Goal: Task Accomplishment & Management: Use online tool/utility

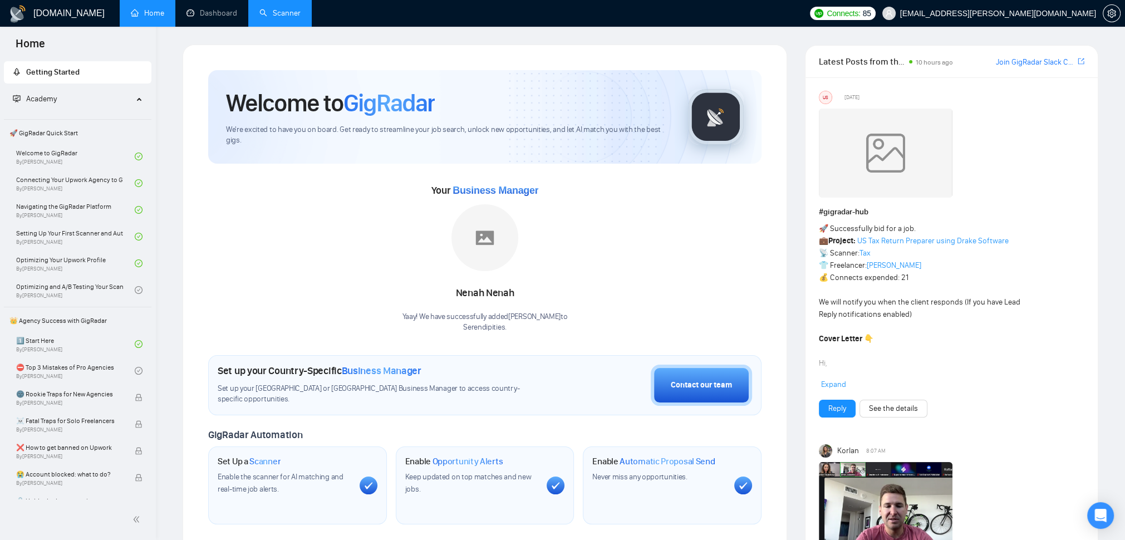
click at [301, 11] on link "Scanner" at bounding box center [279, 12] width 41 height 9
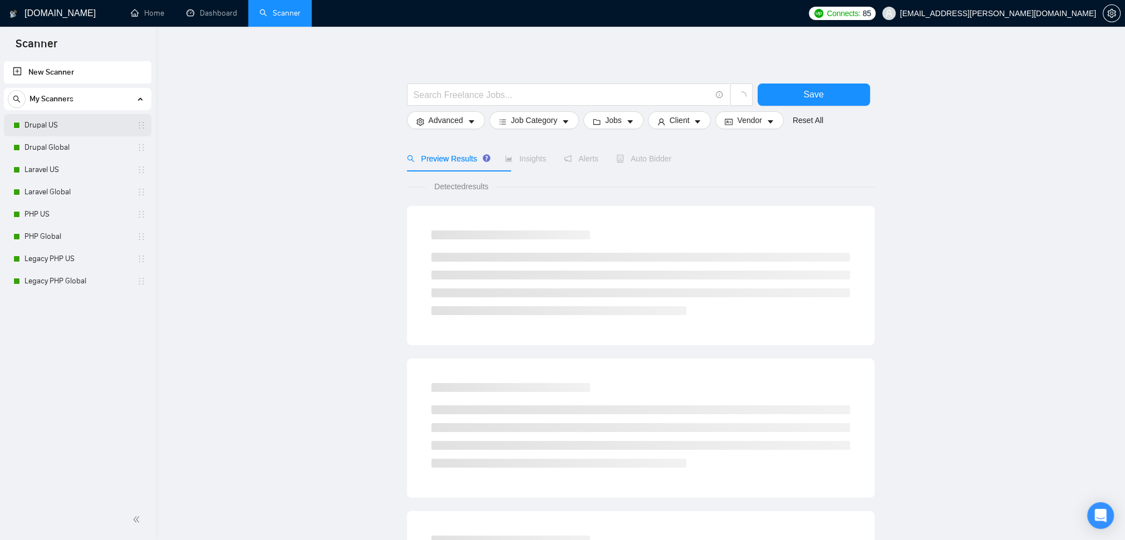
click at [39, 124] on link "Drupal US" at bounding box center [77, 125] width 106 height 22
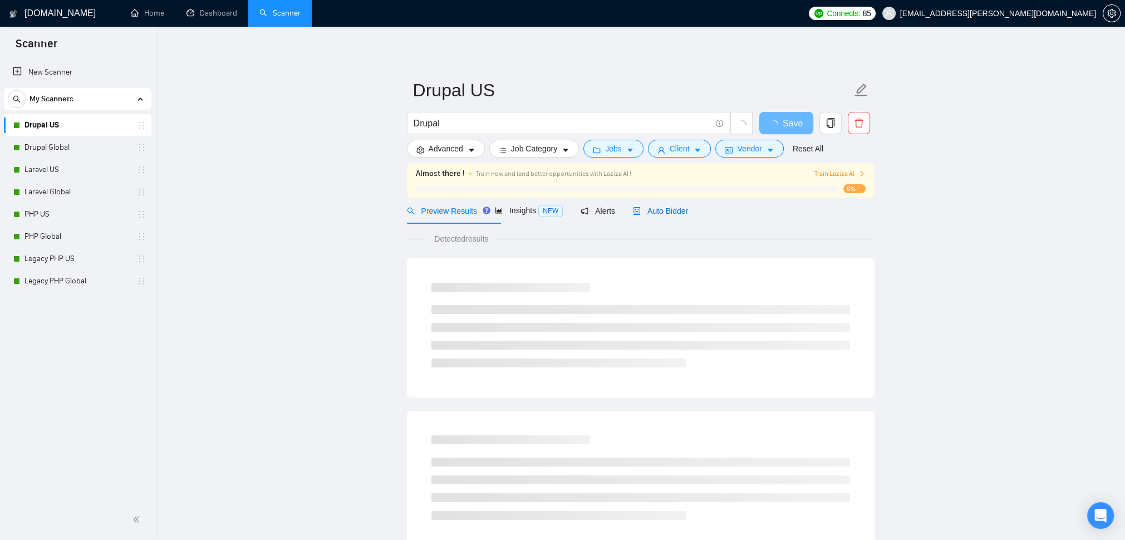
click at [688, 215] on span "Auto Bidder" at bounding box center [660, 211] width 55 height 9
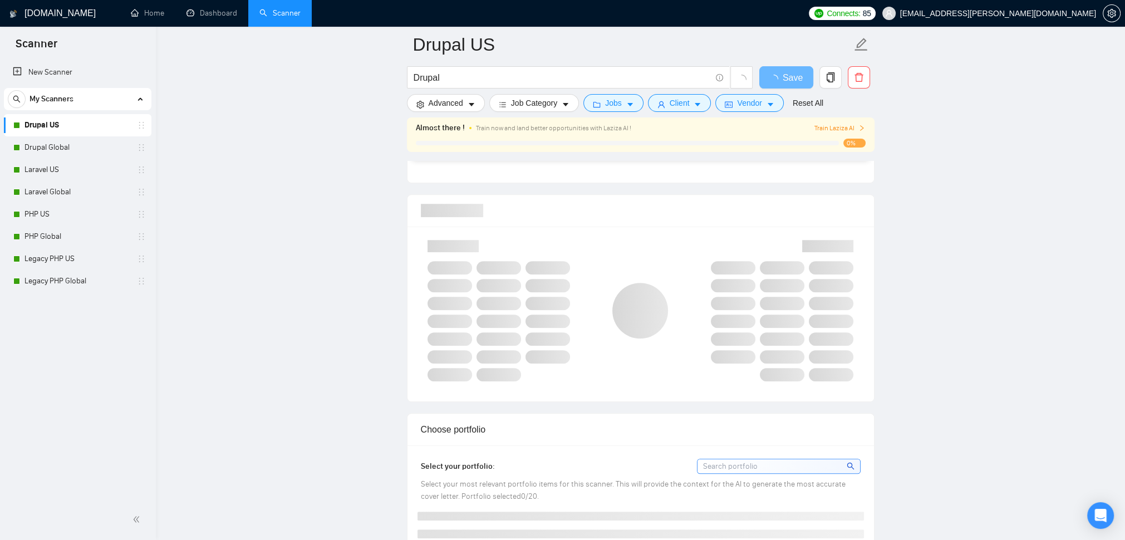
scroll to position [735, 0]
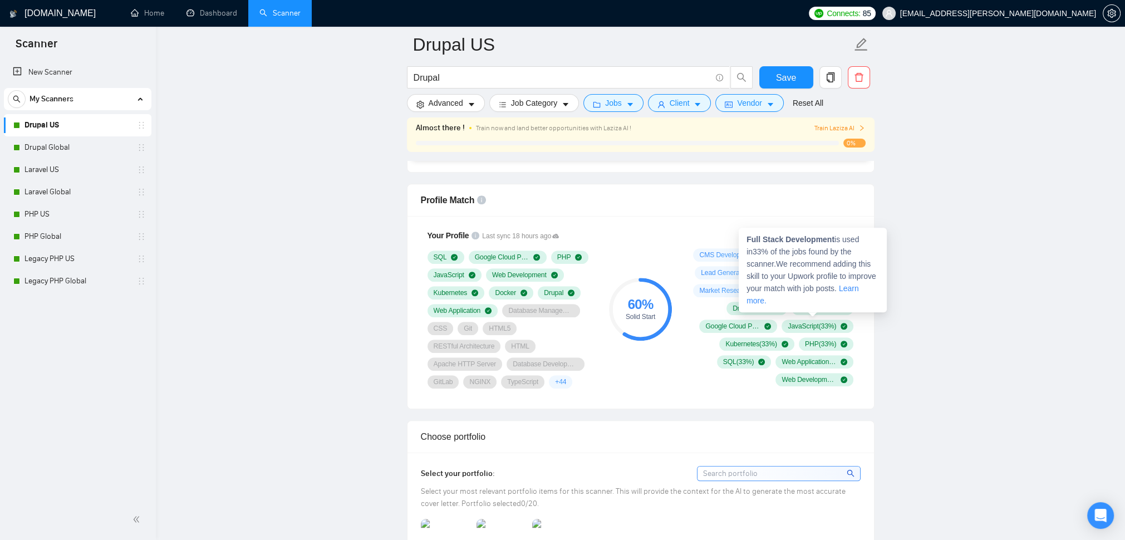
click at [829, 305] on link "Learn more." at bounding box center [803, 294] width 112 height 21
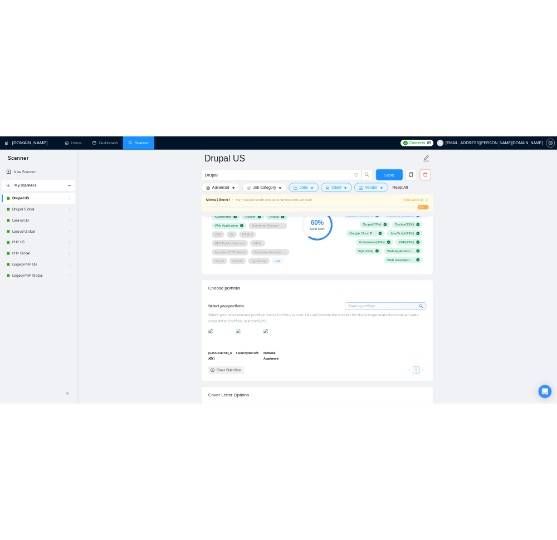
scroll to position [868, 0]
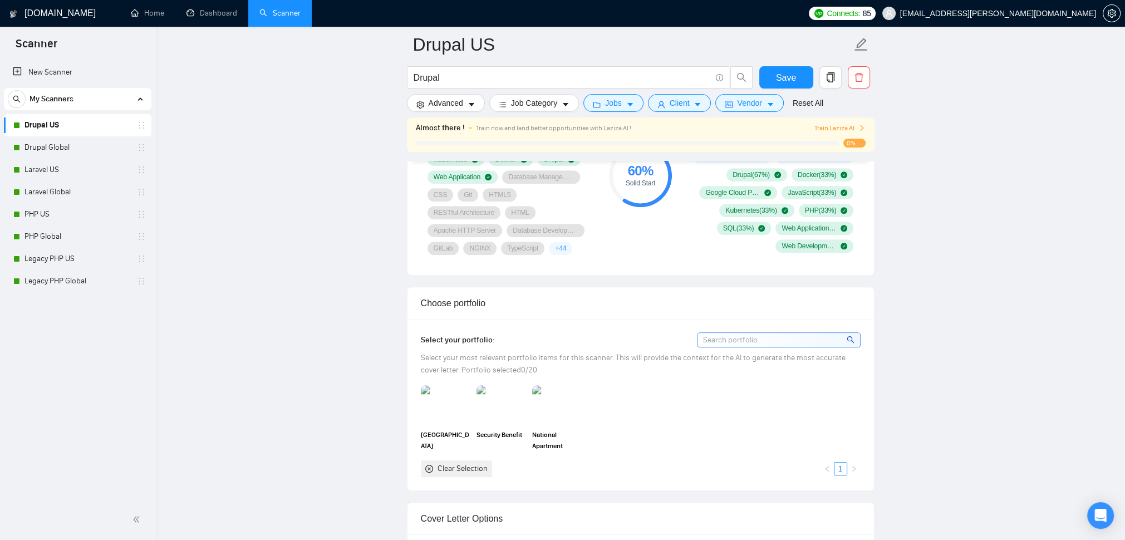
drag, startPoint x: 877, startPoint y: 297, endPoint x: 713, endPoint y: 248, distance: 171.4
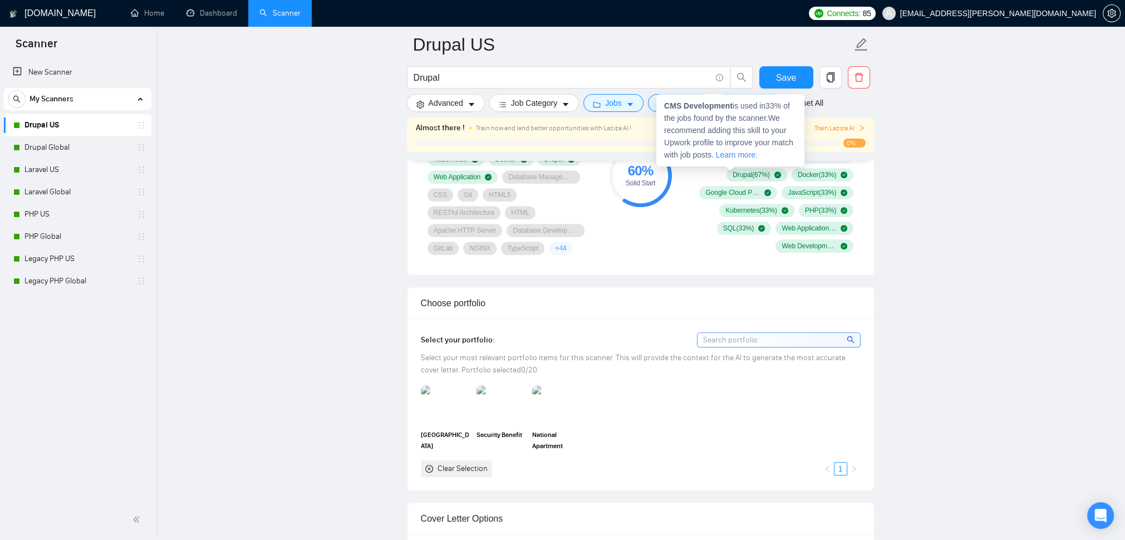
click at [743, 159] on link "Learn more." at bounding box center [737, 154] width 42 height 9
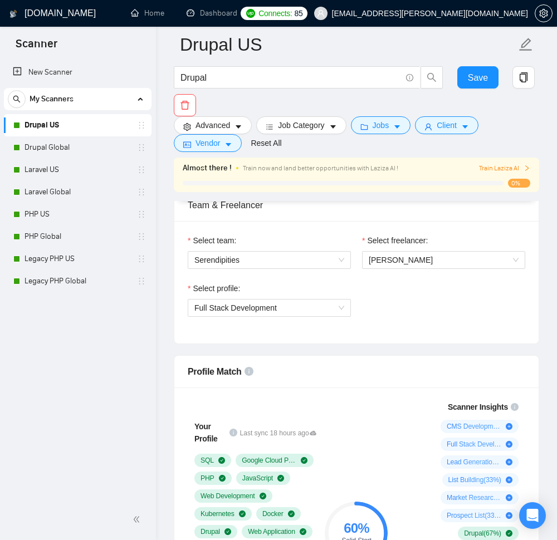
scroll to position [601, 0]
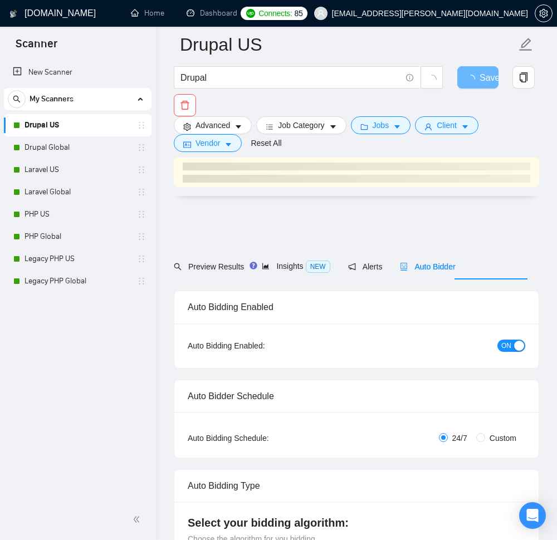
scroll to position [601, 0]
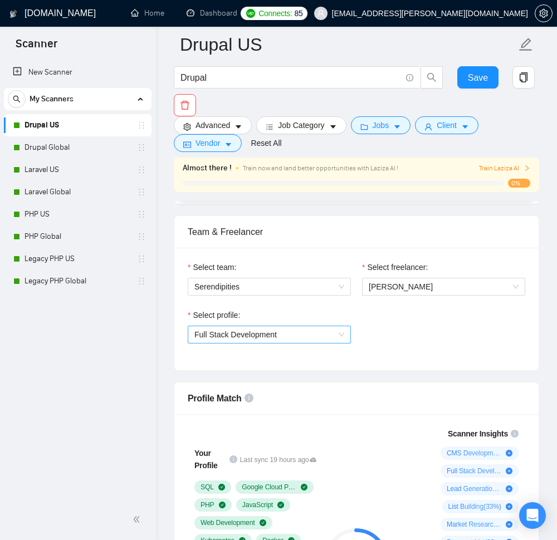
click at [341, 343] on span "Full Stack Development" at bounding box center [269, 334] width 150 height 17
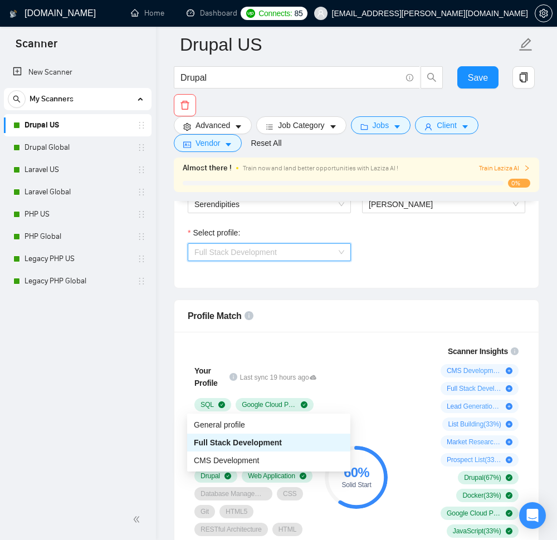
scroll to position [735, 0]
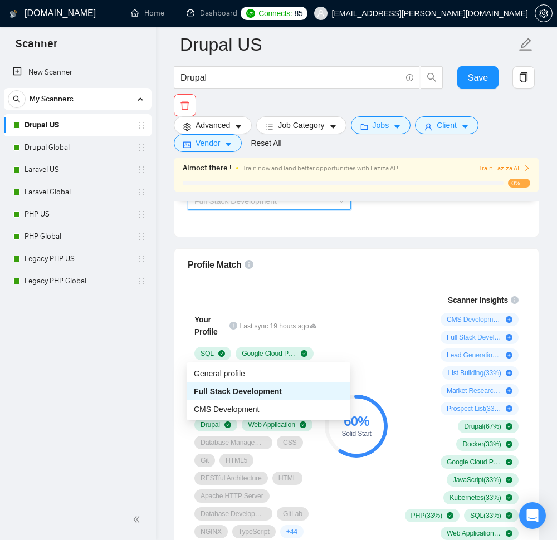
click at [282, 394] on span "Full Stack Development" at bounding box center [238, 391] width 88 height 9
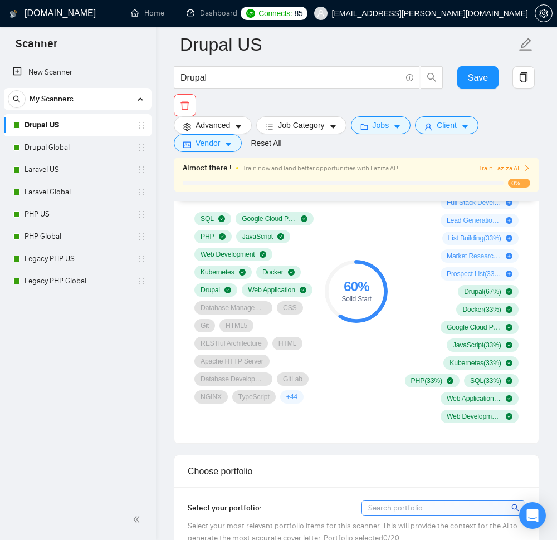
scroll to position [868, 0]
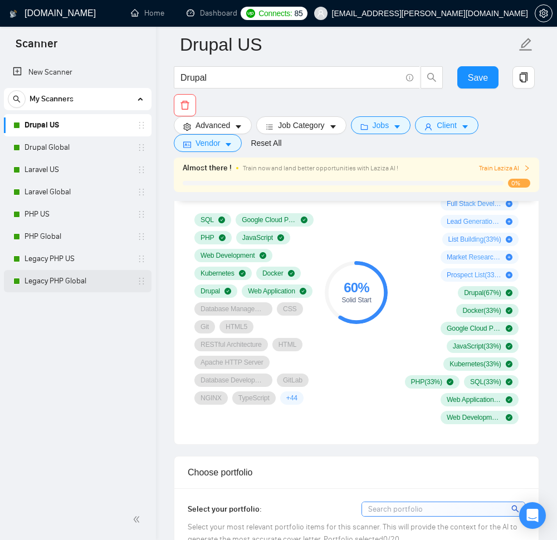
click at [53, 279] on link "Legacy PHP Global" at bounding box center [77, 281] width 106 height 22
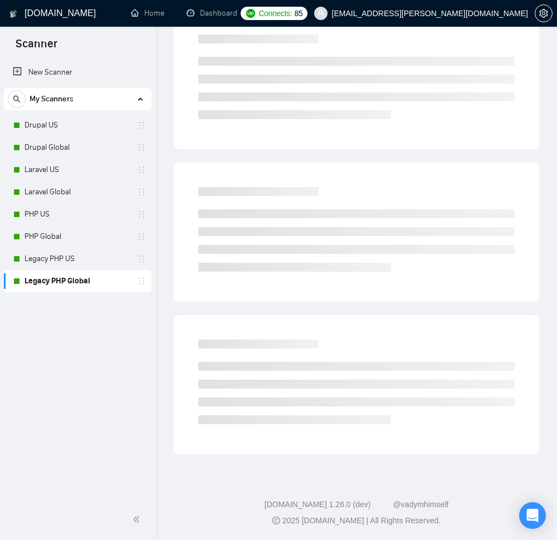
scroll to position [1, 0]
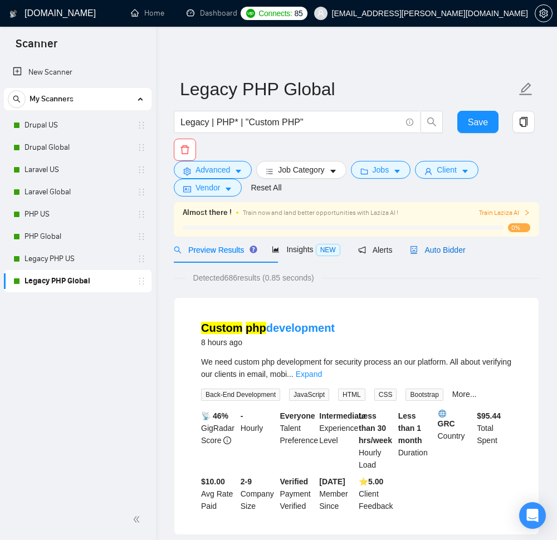
click at [465, 254] on span "Auto Bidder" at bounding box center [437, 250] width 55 height 9
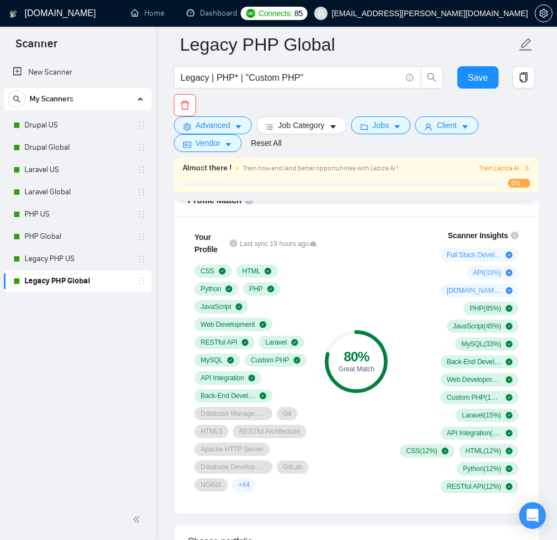
scroll to position [736, 0]
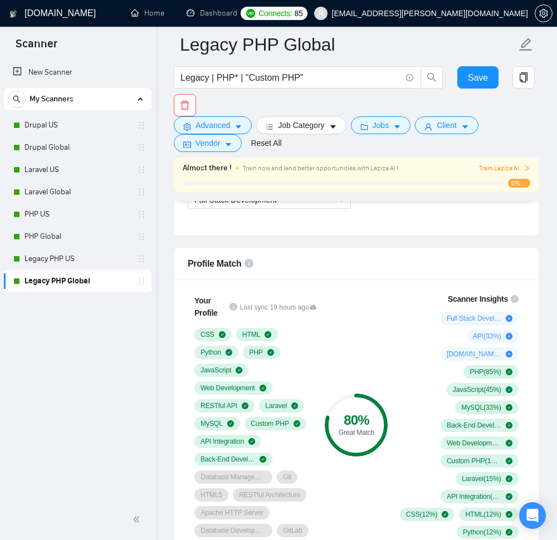
click at [525, 171] on icon "right" at bounding box center [526, 168] width 7 height 7
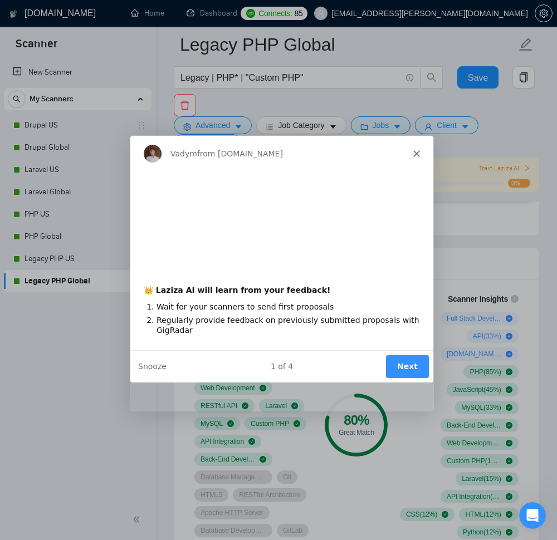
scroll to position [0, 0]
click at [409, 377] on button "Next" at bounding box center [406, 366] width 43 height 23
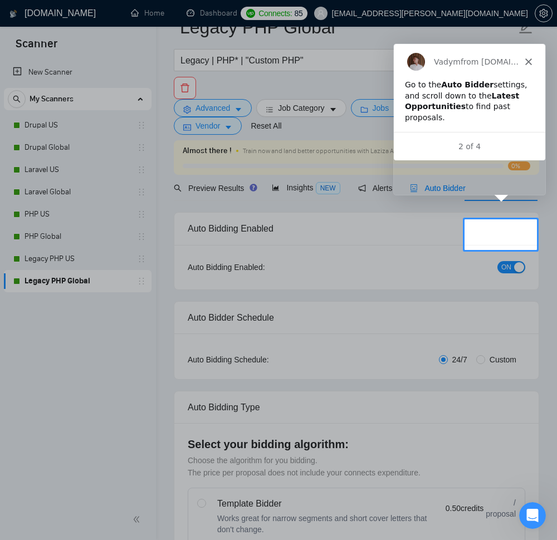
scroll to position [27, 0]
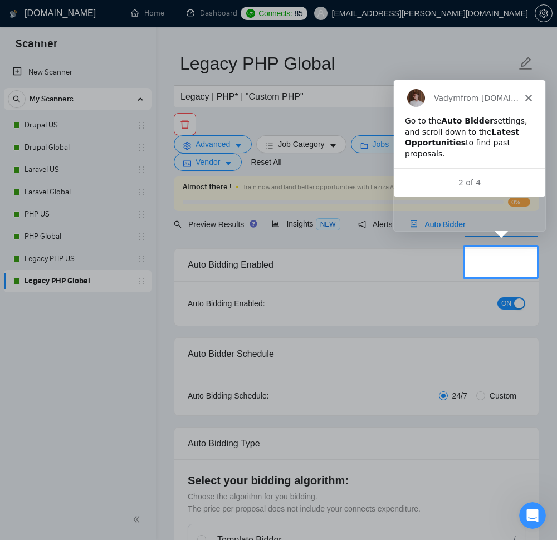
click at [465, 229] on span "Auto Bidder" at bounding box center [437, 224] width 55 height 9
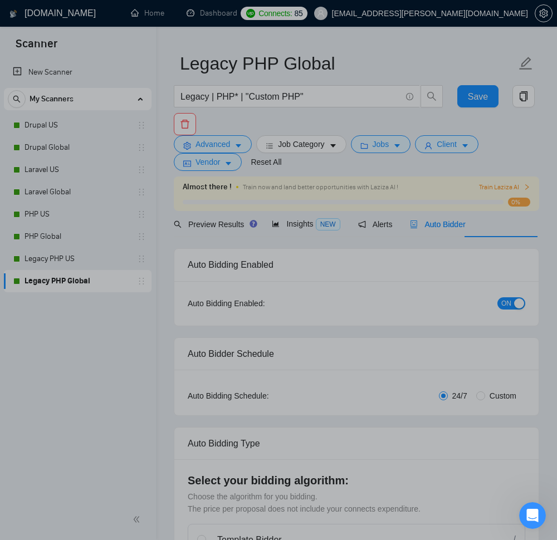
scroll to position [0, 0]
click at [502, 264] on div "Product tour overlay" at bounding box center [278, 270] width 557 height 540
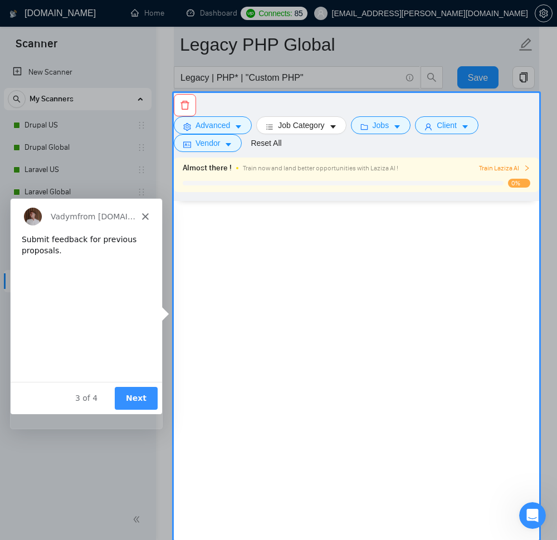
scroll to position [3737, 0]
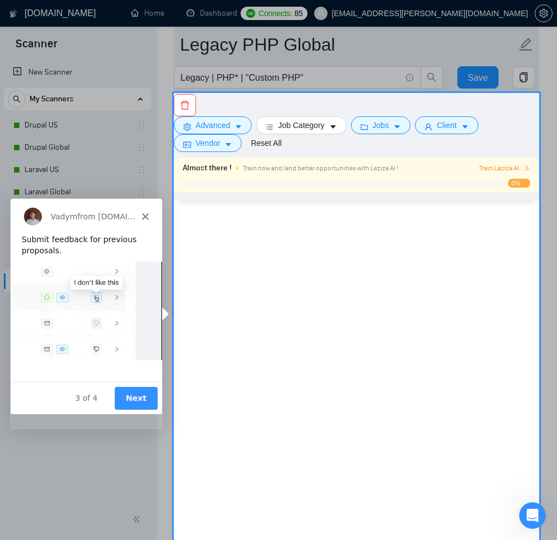
click at [136, 403] on button "Next" at bounding box center [135, 397] width 43 height 23
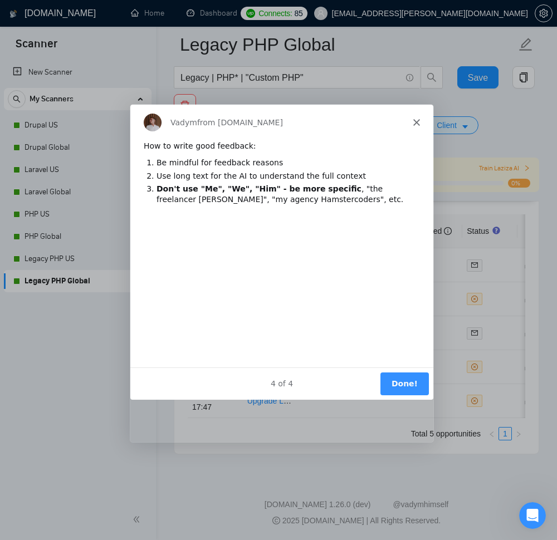
scroll to position [0, 0]
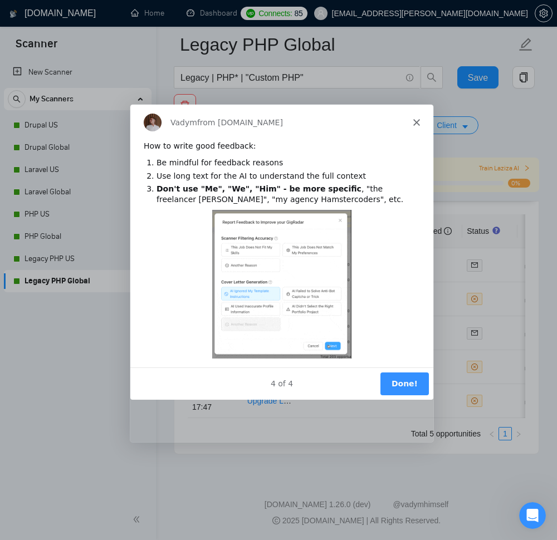
click at [409, 394] on button "Done!" at bounding box center [404, 382] width 48 height 23
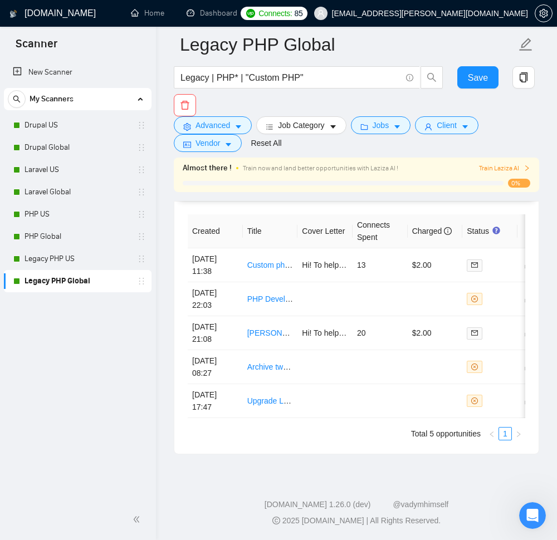
click at [514, 174] on span "Train Laziza AI" at bounding box center [504, 168] width 51 height 11
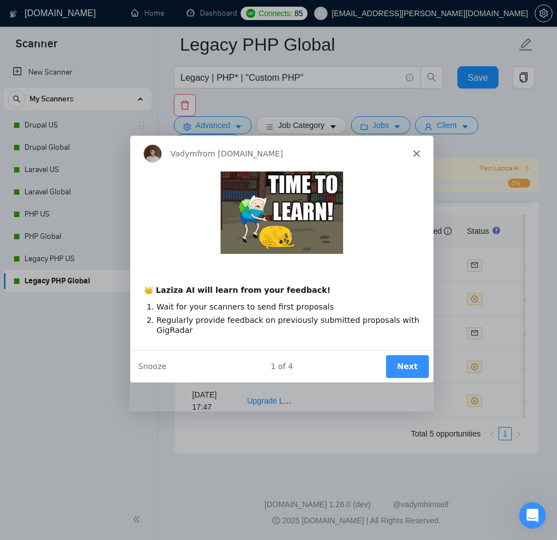
click at [412, 377] on button "Next" at bounding box center [406, 366] width 43 height 23
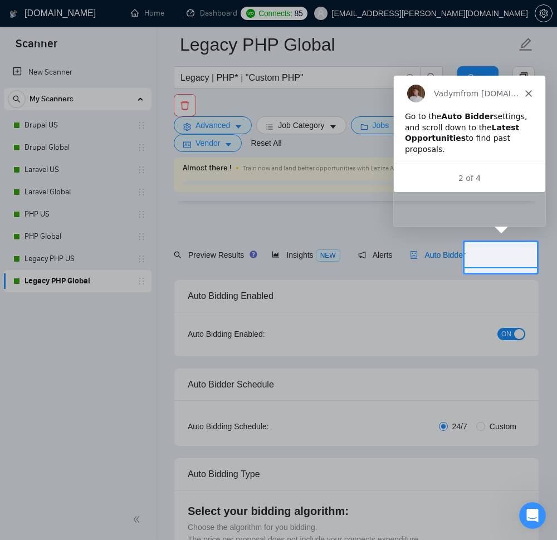
scroll to position [27, 0]
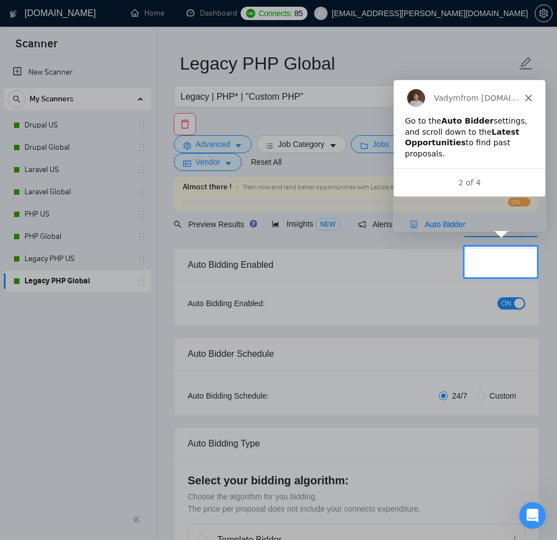
click at [465, 229] on span "Auto Bidder" at bounding box center [437, 224] width 55 height 9
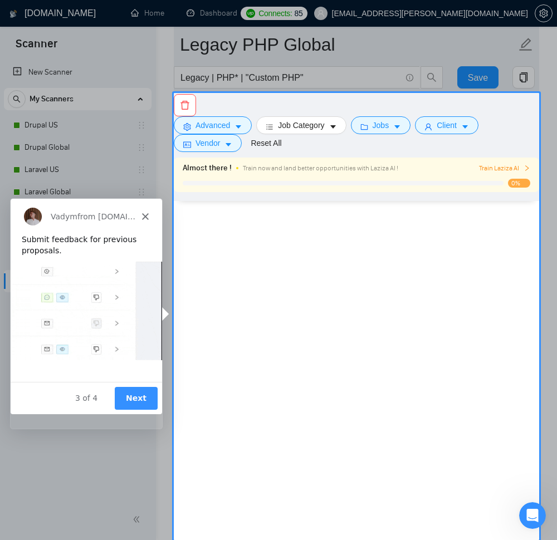
scroll to position [3728, 0]
click at [137, 409] on button "Next" at bounding box center [135, 397] width 43 height 23
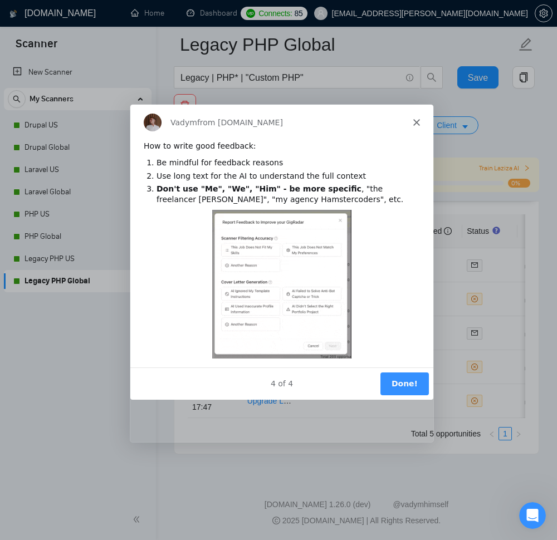
scroll to position [0, 0]
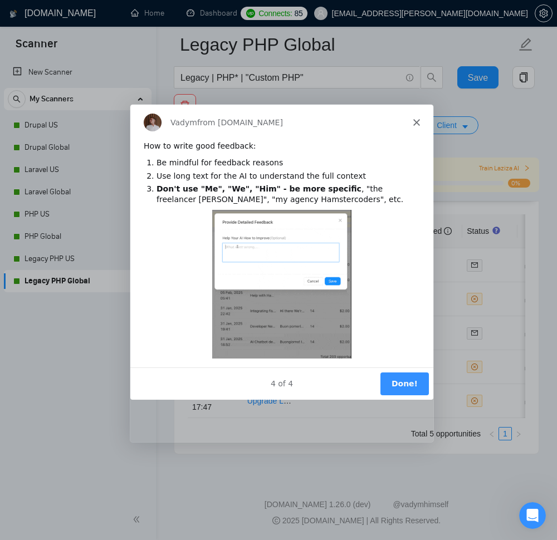
click at [398, 394] on button "Done!" at bounding box center [404, 382] width 48 height 23
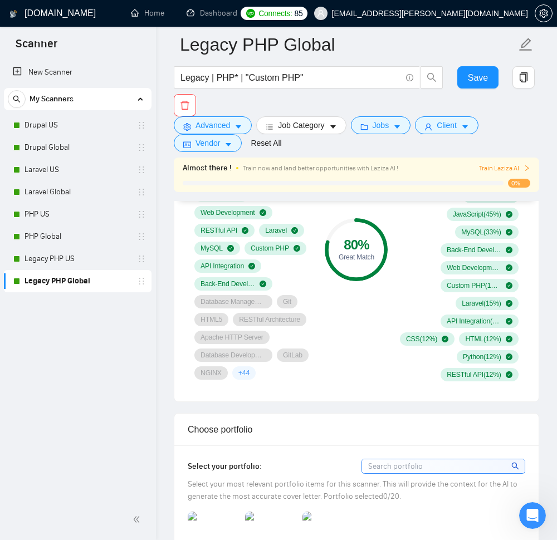
scroll to position [913, 0]
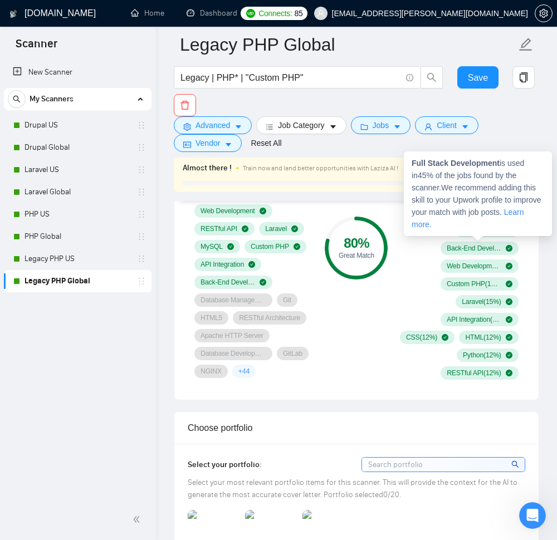
click at [459, 146] on span "Full Stack Development ( 45 %)" at bounding box center [473, 141] width 55 height 9
drag, startPoint x: 412, startPoint y: 167, endPoint x: 538, endPoint y: 174, distance: 126.6
click at [538, 174] on div "Full Stack Development is used in 45 % of the jobs found by the scanner. We rec…" at bounding box center [478, 193] width 148 height 85
copy strong "Full Stack Development"
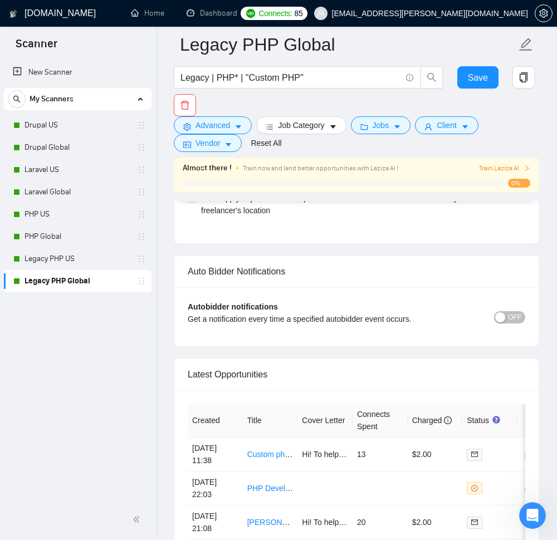
scroll to position [2739, 0]
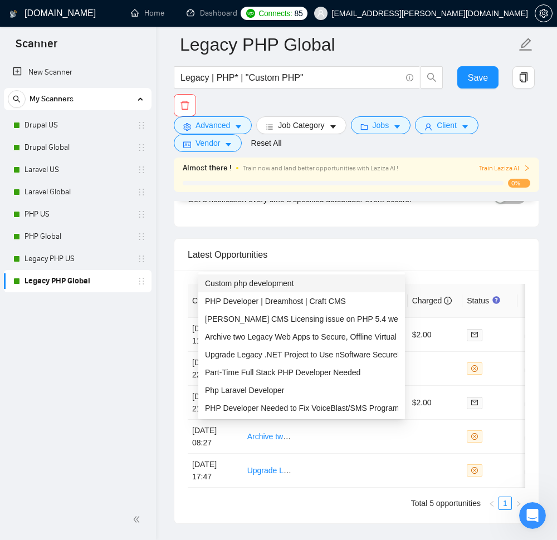
scroll to position [2873, 0]
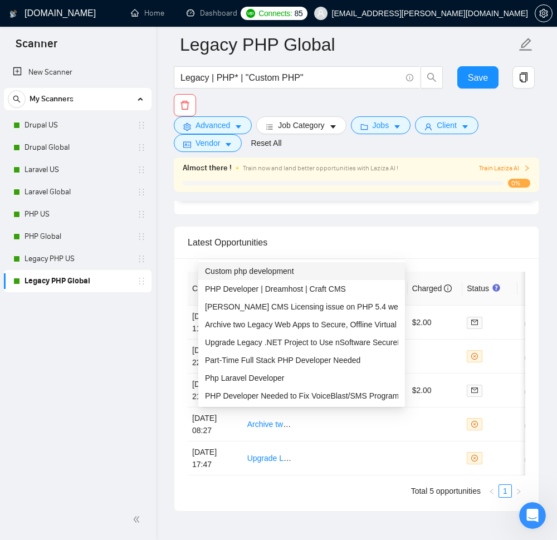
click at [280, 271] on span "Custom php development" at bounding box center [249, 271] width 89 height 9
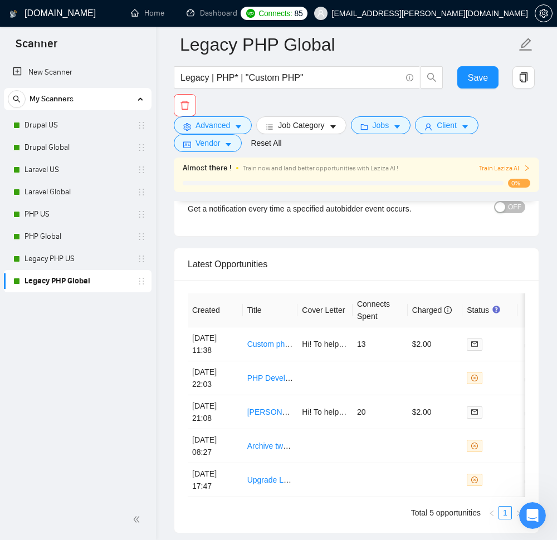
click at [50, 192] on link "Laravel Global" at bounding box center [77, 192] width 106 height 22
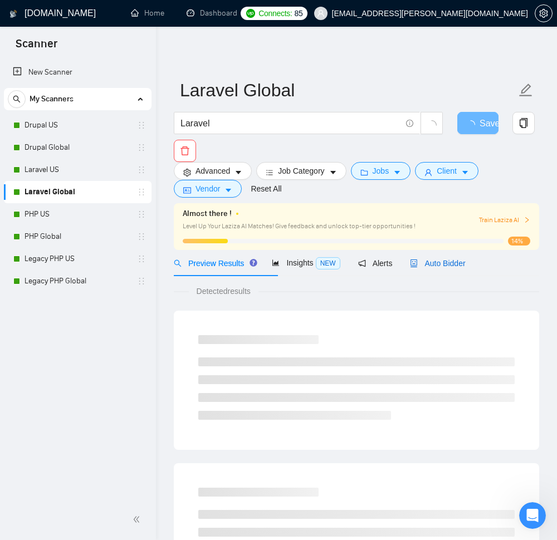
click at [465, 268] on span "Auto Bidder" at bounding box center [437, 263] width 55 height 9
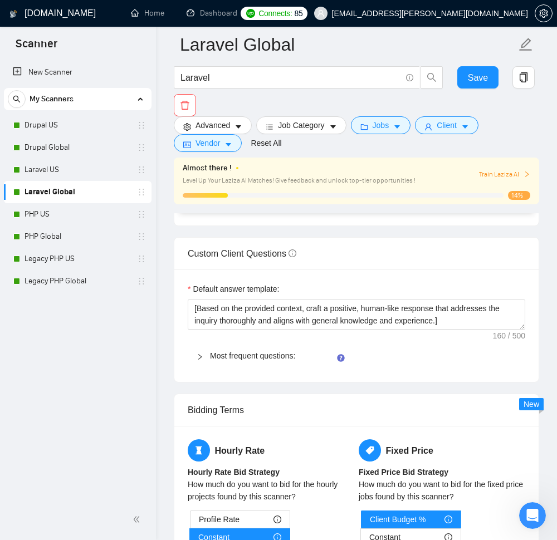
scroll to position [1670, 0]
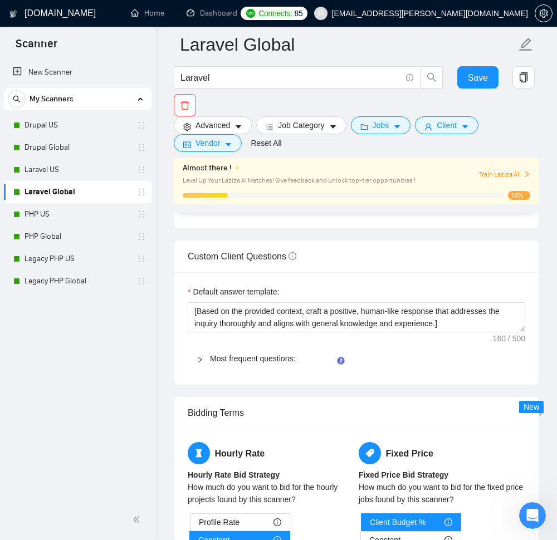
click at [304, 202] on textarea "Cover letter template:" at bounding box center [356, 76] width 337 height 251
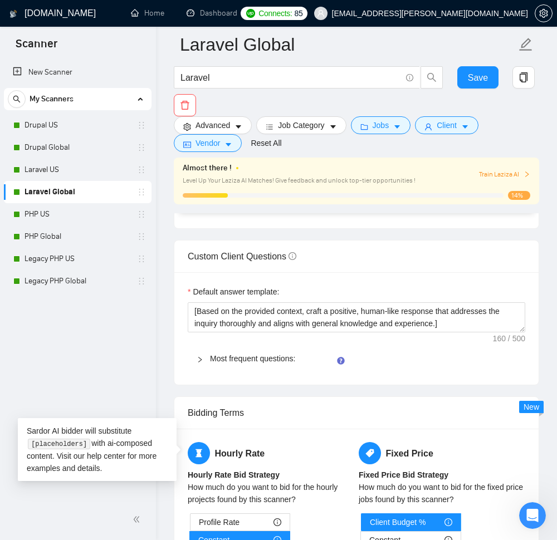
paste textarea "[Write a personal greeting using the client's name or company name (if any is p…"
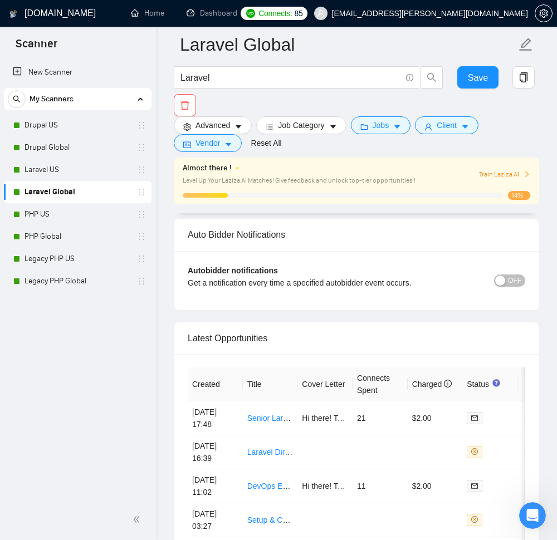
scroll to position [2795, 0]
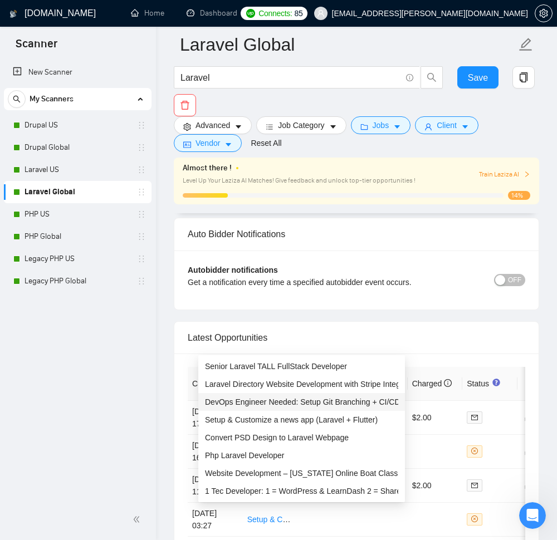
click at [267, 400] on span "DevOps Engineer Needed: Setup Git Branching + CI/CD Pipeline" at bounding box center [317, 401] width 225 height 9
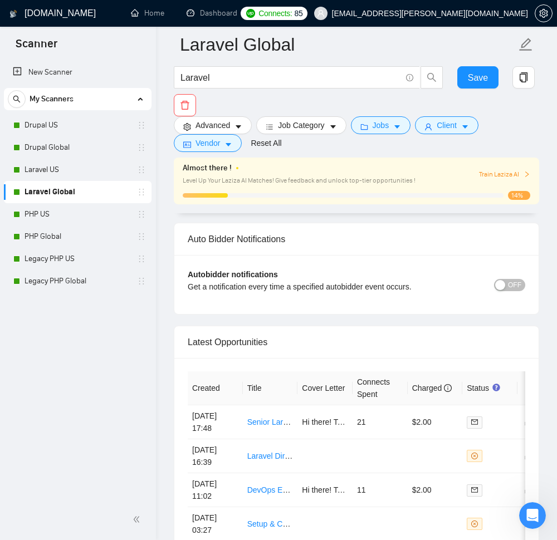
scroll to position [2862, 0]
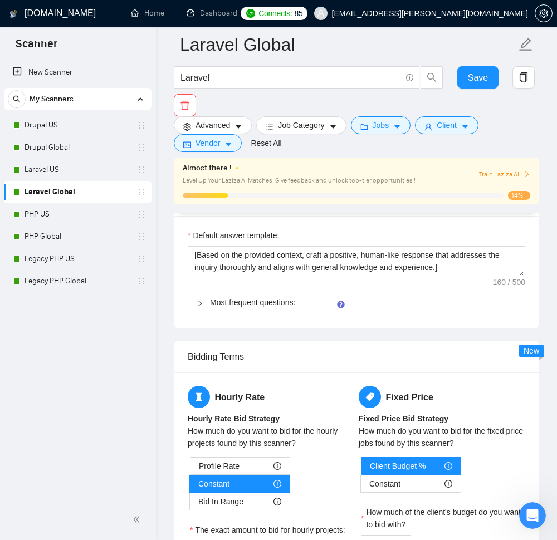
scroll to position [0, 0]
click at [291, 145] on textarea "Cover letter template:" at bounding box center [356, 20] width 337 height 251
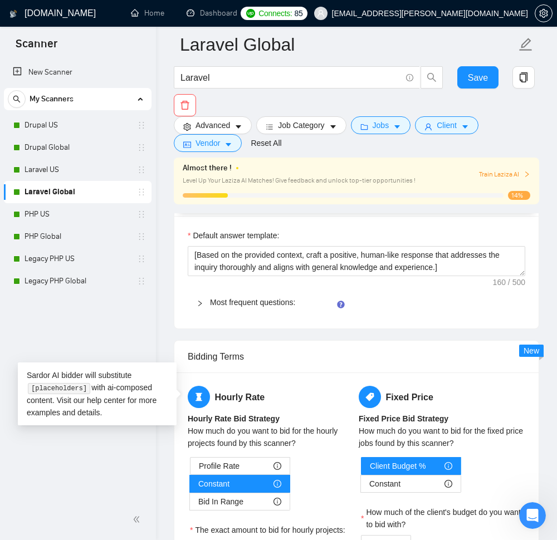
paste textarea "Hi [client name, don’t use country or company name]! To help you [select specif…"
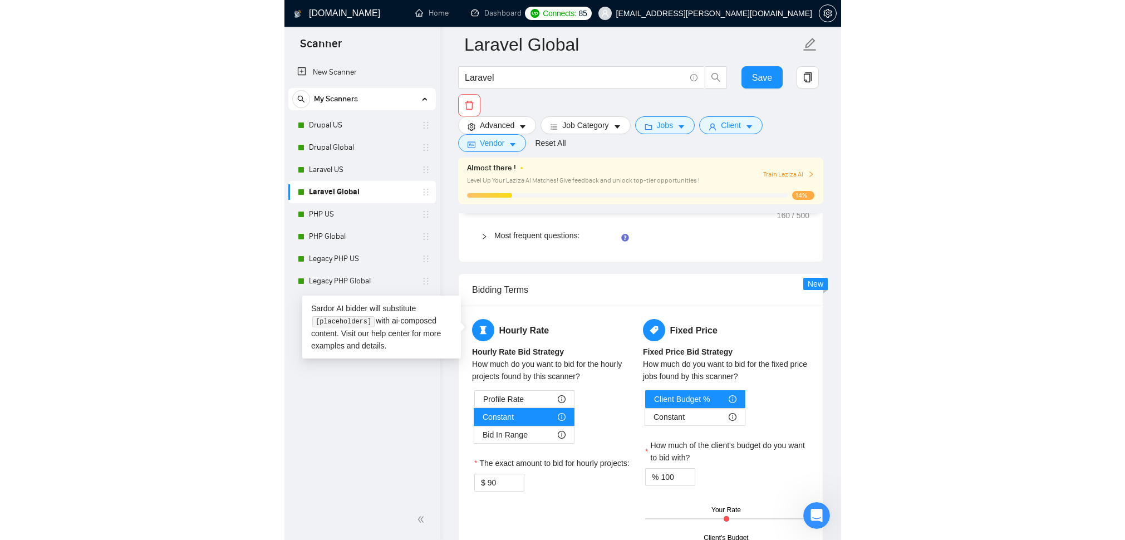
scroll to position [82, 0]
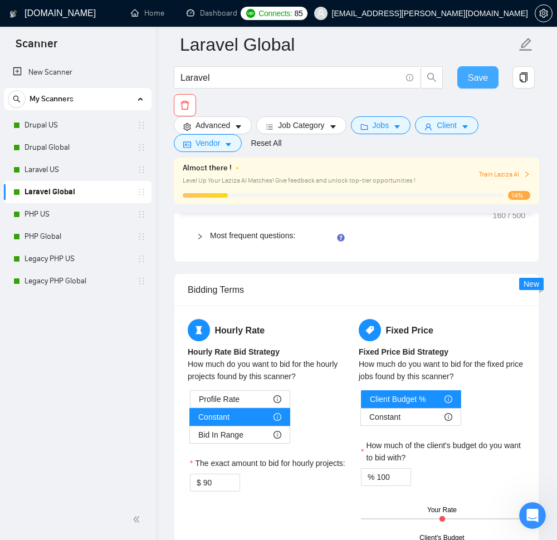
type textarea "Hi [client name, don’t use country or company name]! To help you [select specif…"
click at [468, 81] on span "Save" at bounding box center [478, 78] width 20 height 14
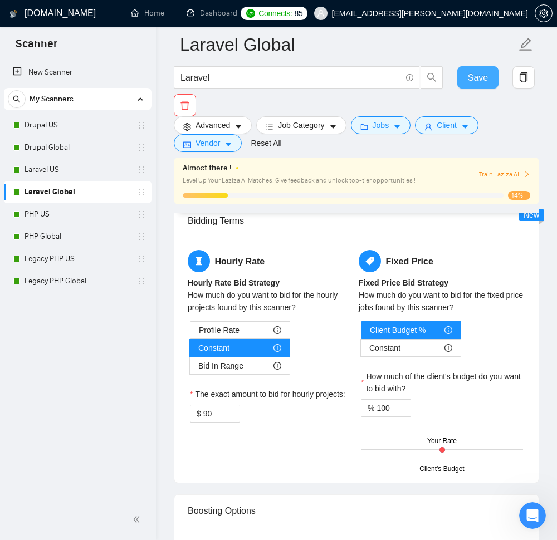
click at [481, 81] on span "Save" at bounding box center [478, 78] width 20 height 14
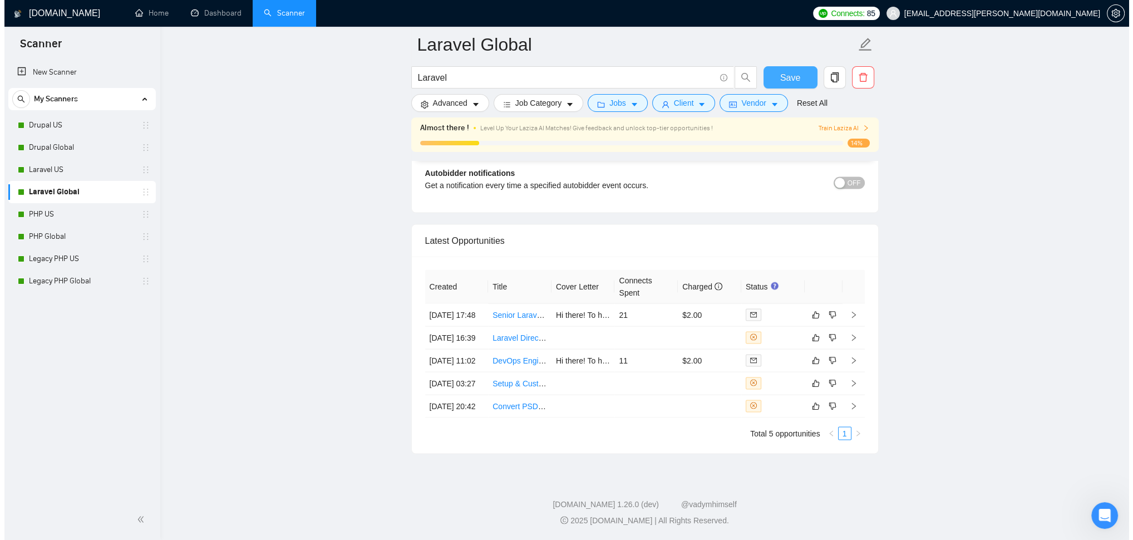
scroll to position [3621, 0]
click at [556, 319] on icon "right" at bounding box center [850, 315] width 8 height 8
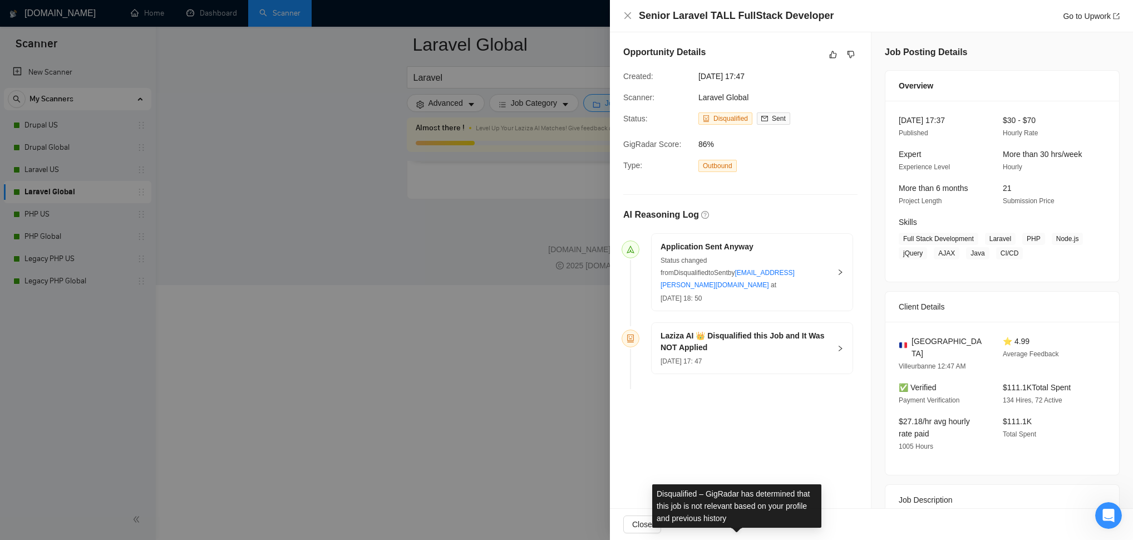
click at [556, 122] on span "Disqualified" at bounding box center [731, 119] width 35 height 8
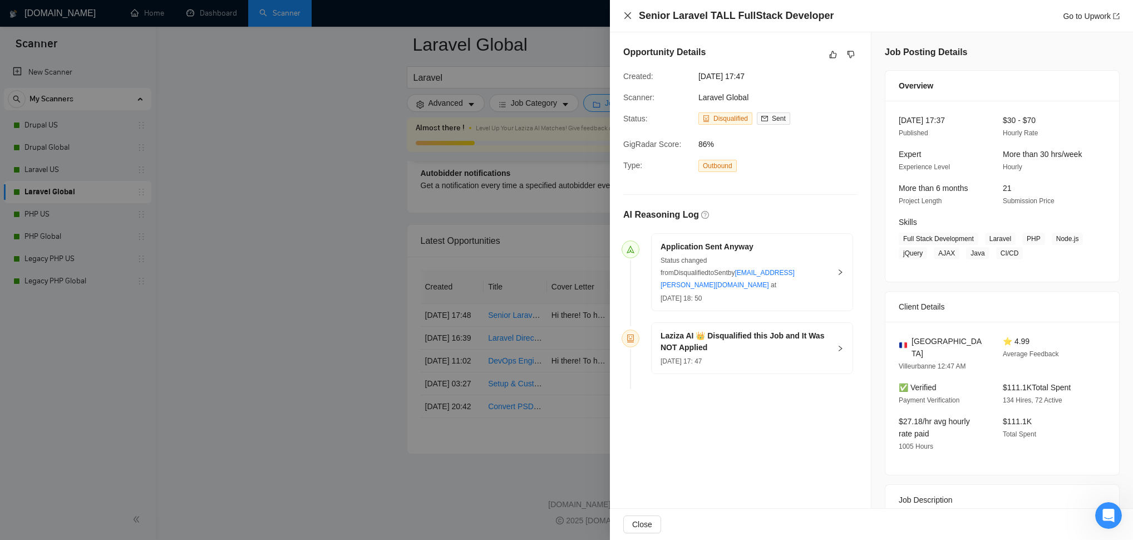
click at [556, 16] on icon "close" at bounding box center [628, 15] width 9 height 9
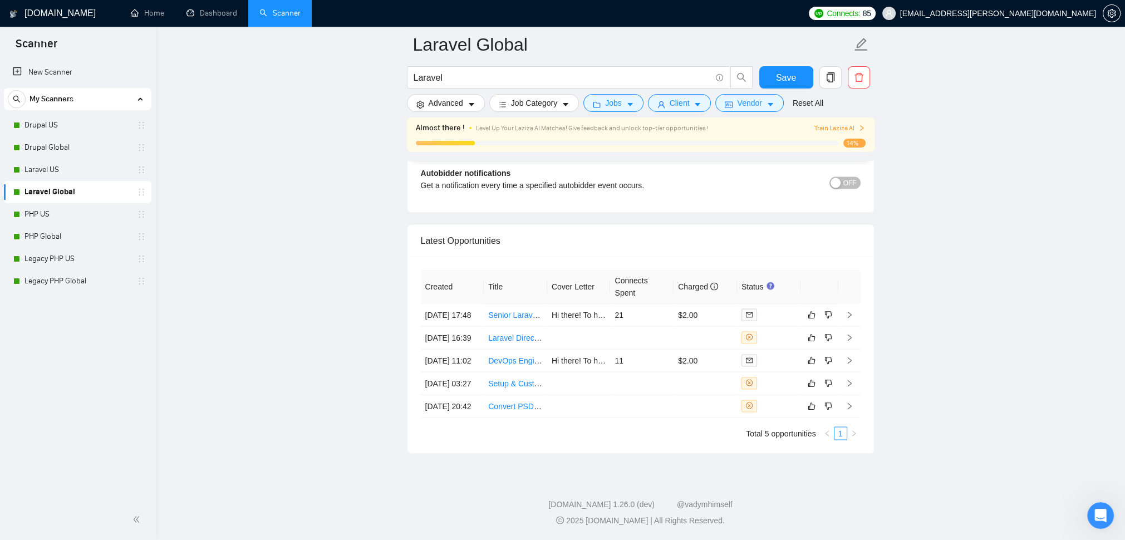
click at [556, 134] on span "Train Laziza AI" at bounding box center [839, 128] width 51 height 11
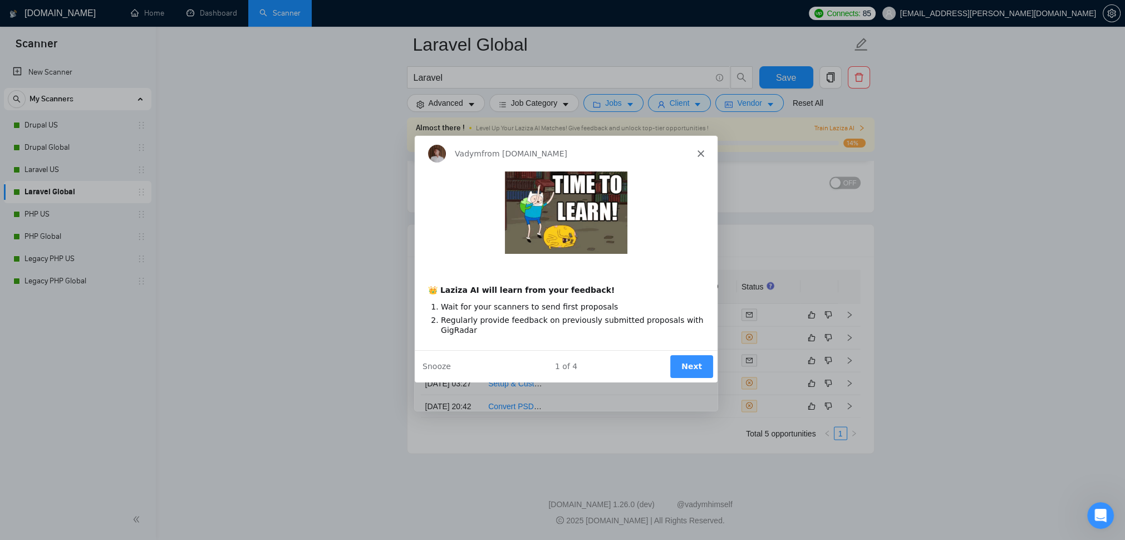
click at [556, 150] on icon "Close" at bounding box center [699, 153] width 7 height 7
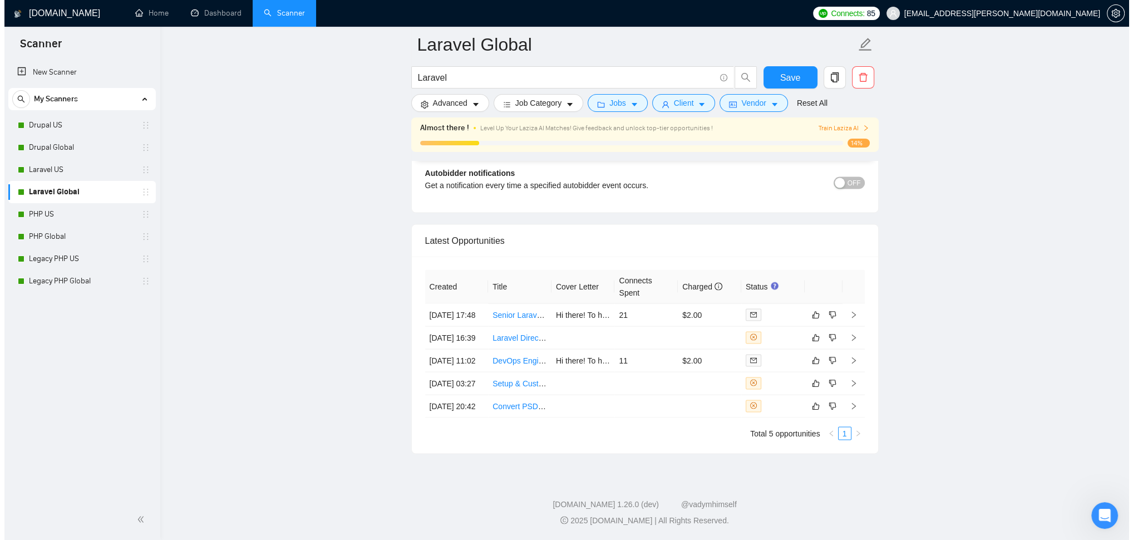
scroll to position [3688, 0]
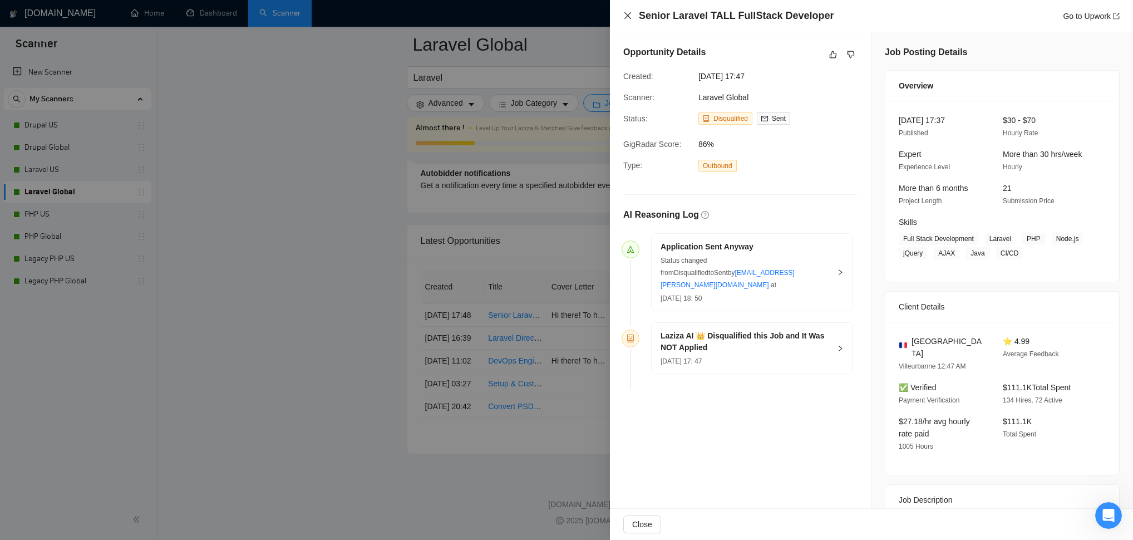
click at [556, 14] on icon "close" at bounding box center [628, 15] width 9 height 9
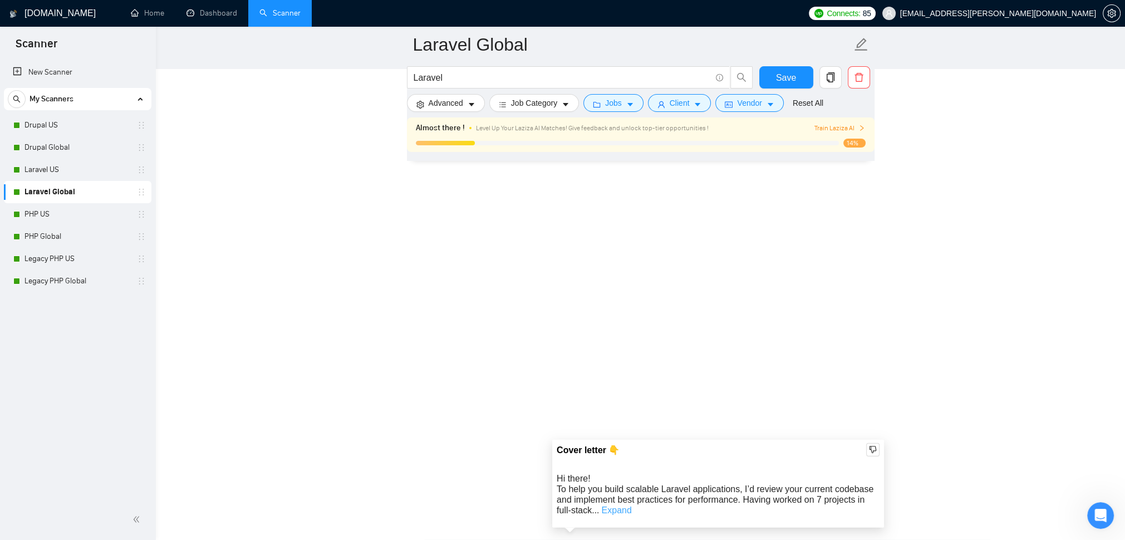
click at [556, 505] on link "Expand" at bounding box center [616, 509] width 30 height 9
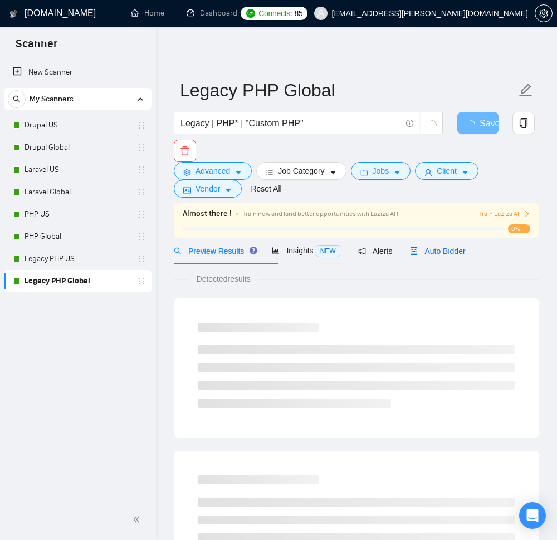
click at [465, 256] on span "Auto Bidder" at bounding box center [437, 251] width 55 height 9
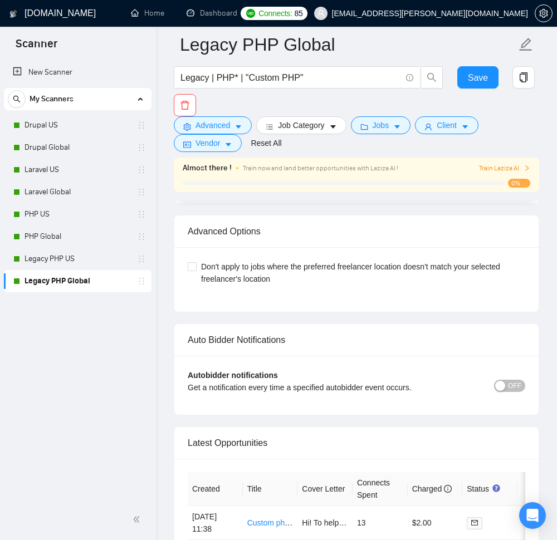
scroll to position [2739, 0]
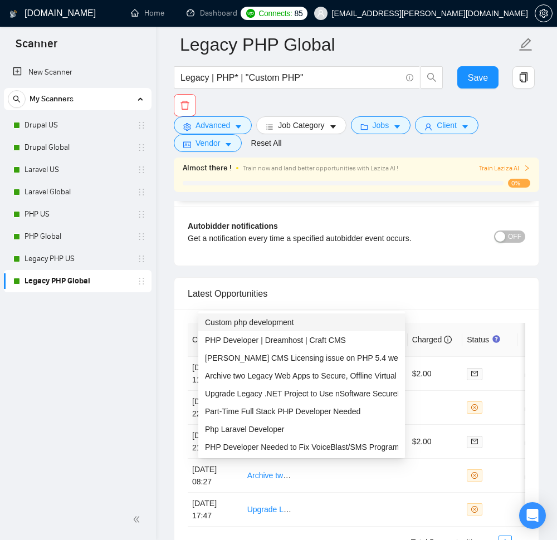
scroll to position [2873, 0]
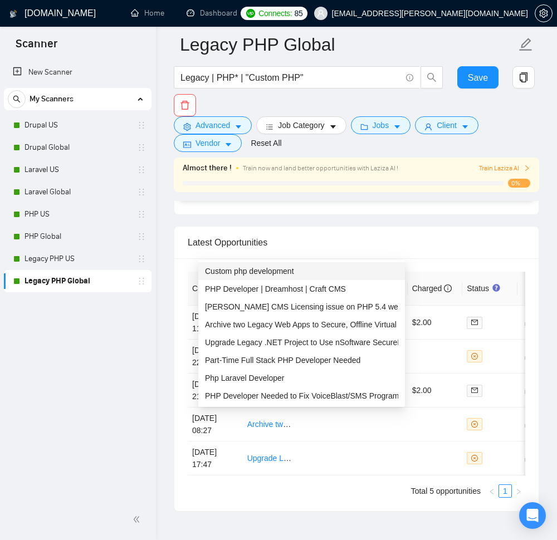
click at [271, 275] on span "Custom php development" at bounding box center [249, 271] width 89 height 9
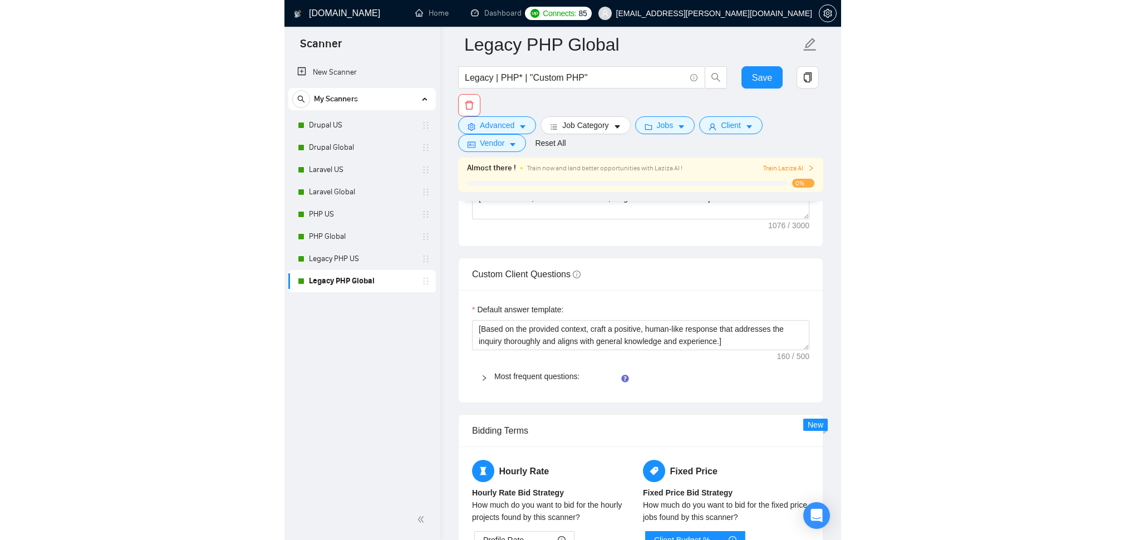
scroll to position [1603, 0]
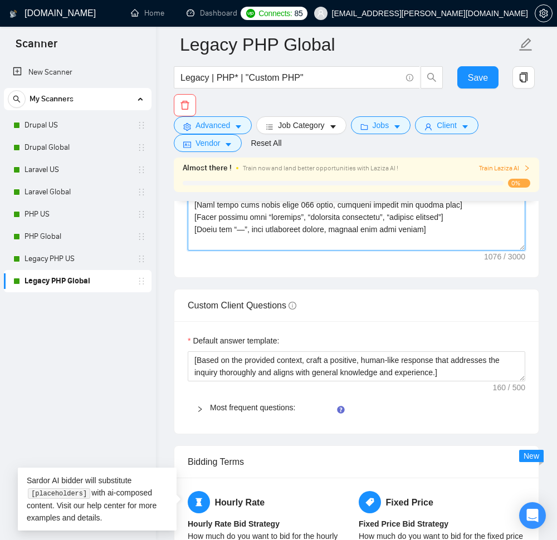
click at [301, 251] on textarea "Cover letter template:" at bounding box center [356, 125] width 337 height 251
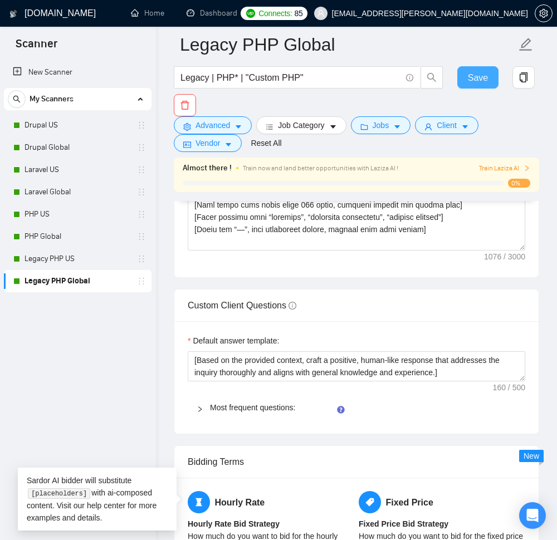
click at [479, 79] on span "Save" at bounding box center [478, 78] width 20 height 14
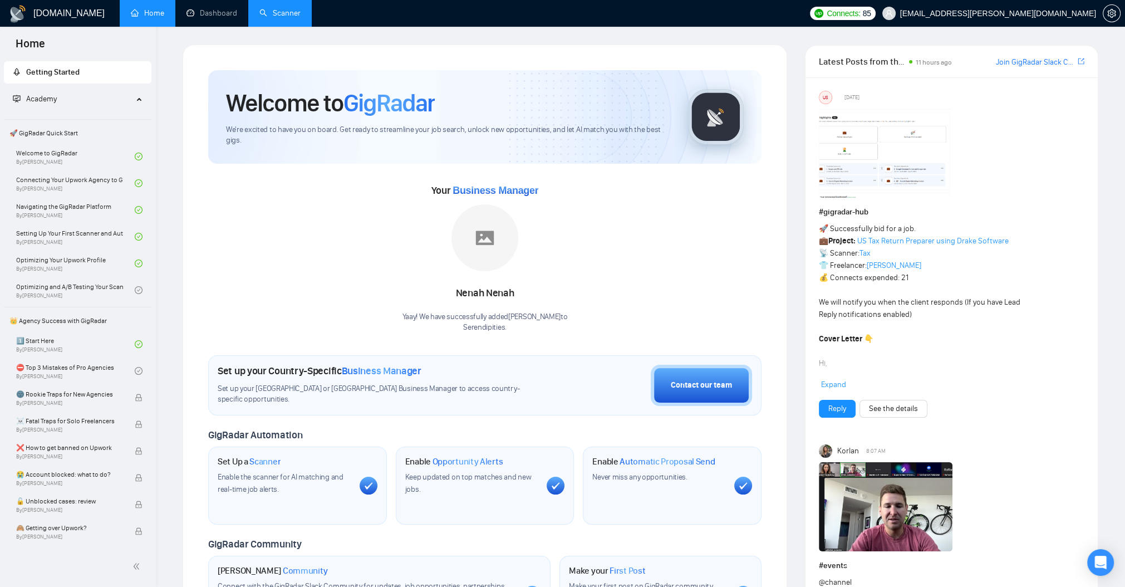
click at [298, 17] on link "Scanner" at bounding box center [279, 12] width 41 height 9
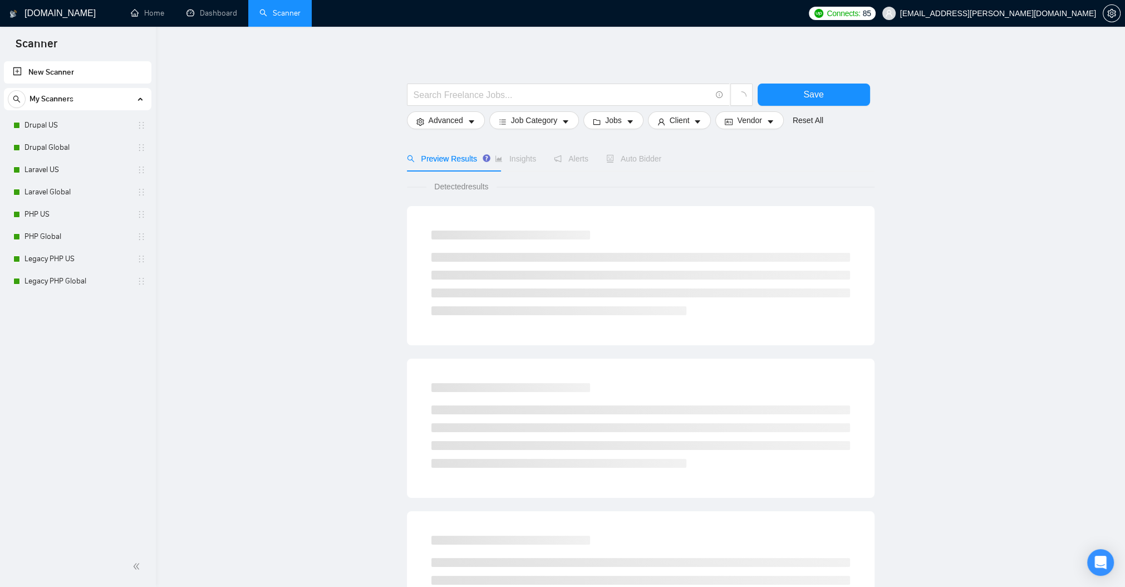
click at [85, 75] on link "New Scanner" at bounding box center [78, 72] width 130 height 22
click at [14, 70] on link "New Scanner" at bounding box center [78, 72] width 130 height 22
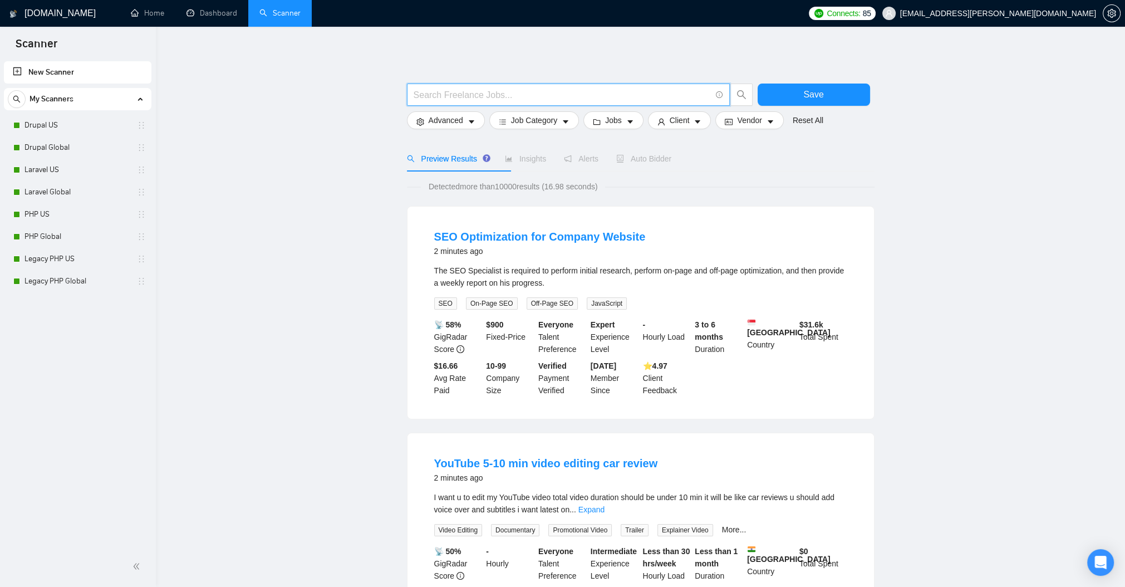
click at [504, 97] on input "text" at bounding box center [562, 95] width 297 height 14
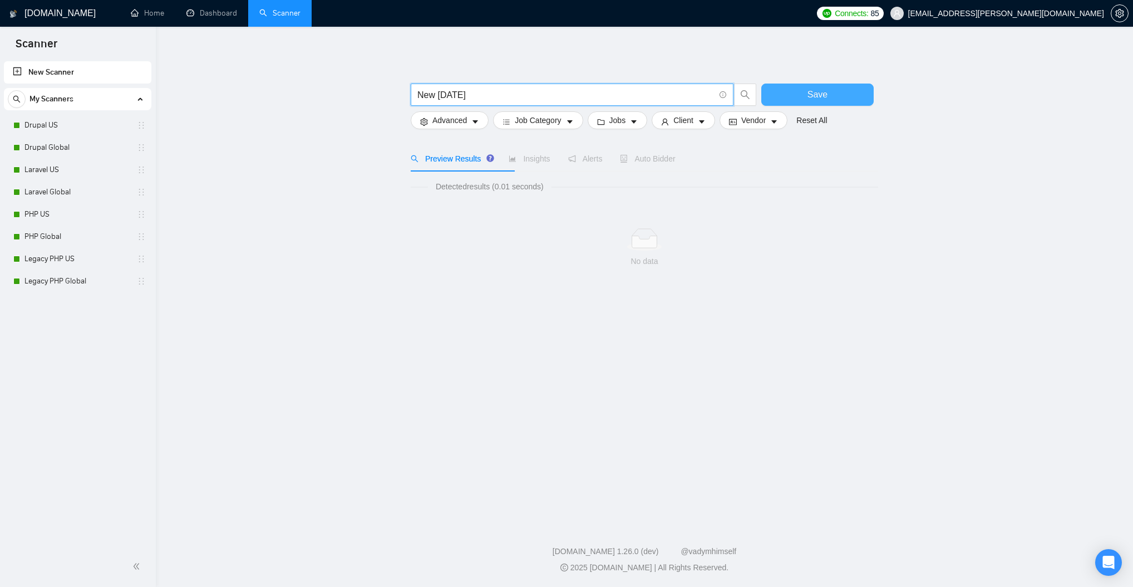
type input "New 9/11/25"
click at [796, 87] on button "Save" at bounding box center [818, 95] width 112 height 22
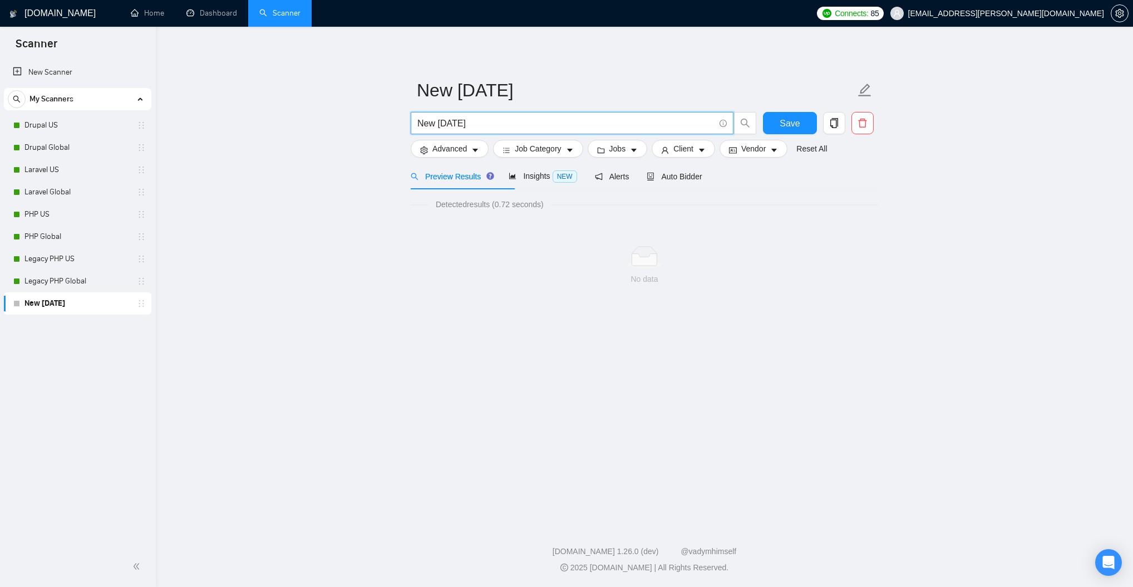
click at [495, 124] on input "New 9/11/25" at bounding box center [566, 123] width 297 height 14
type input "N"
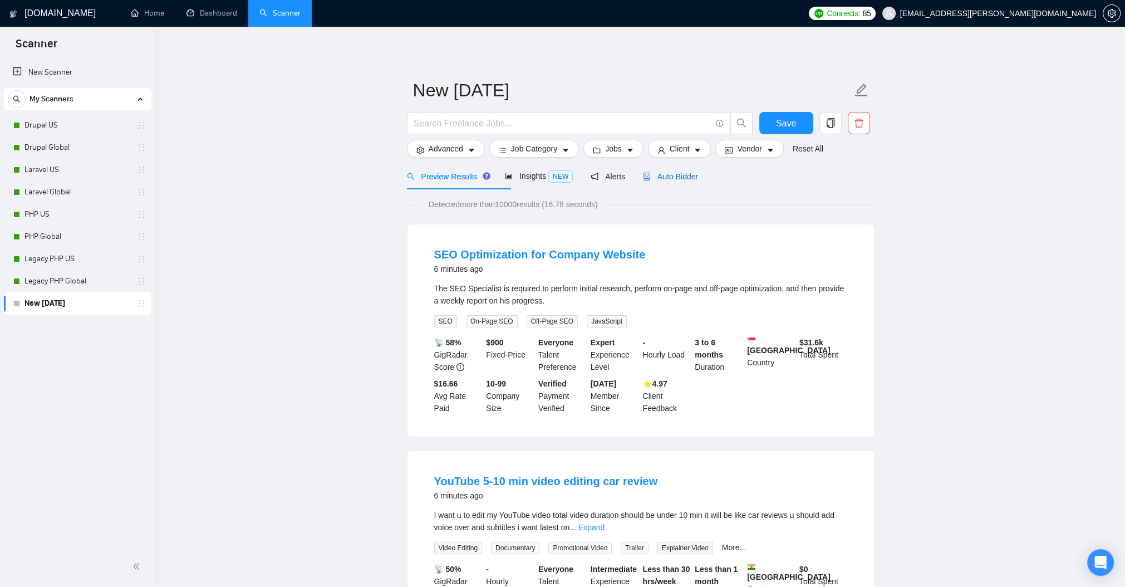
click at [698, 181] on span "Auto Bidder" at bounding box center [670, 176] width 55 height 9
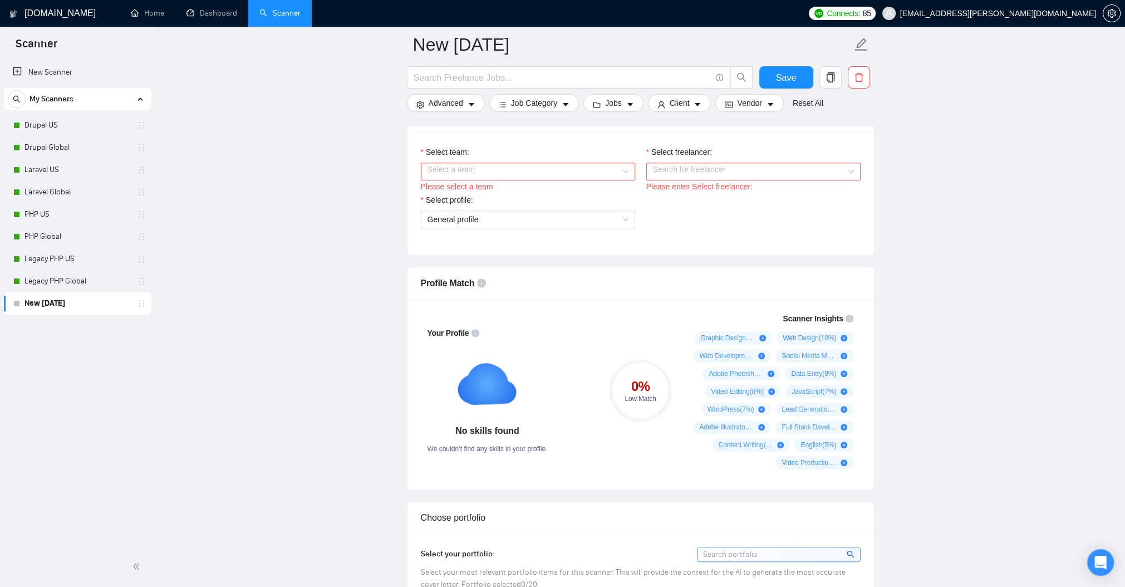
scroll to position [668, 0]
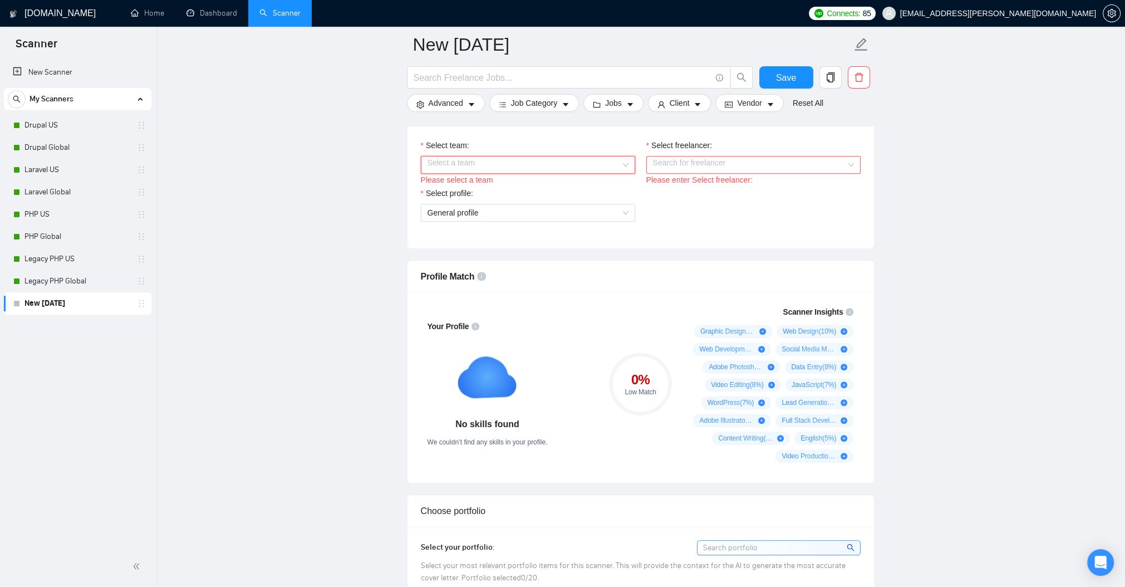
click at [629, 174] on div "Select a team" at bounding box center [528, 165] width 214 height 18
click at [620, 311] on div "Serendipities" at bounding box center [527, 312] width 201 height 12
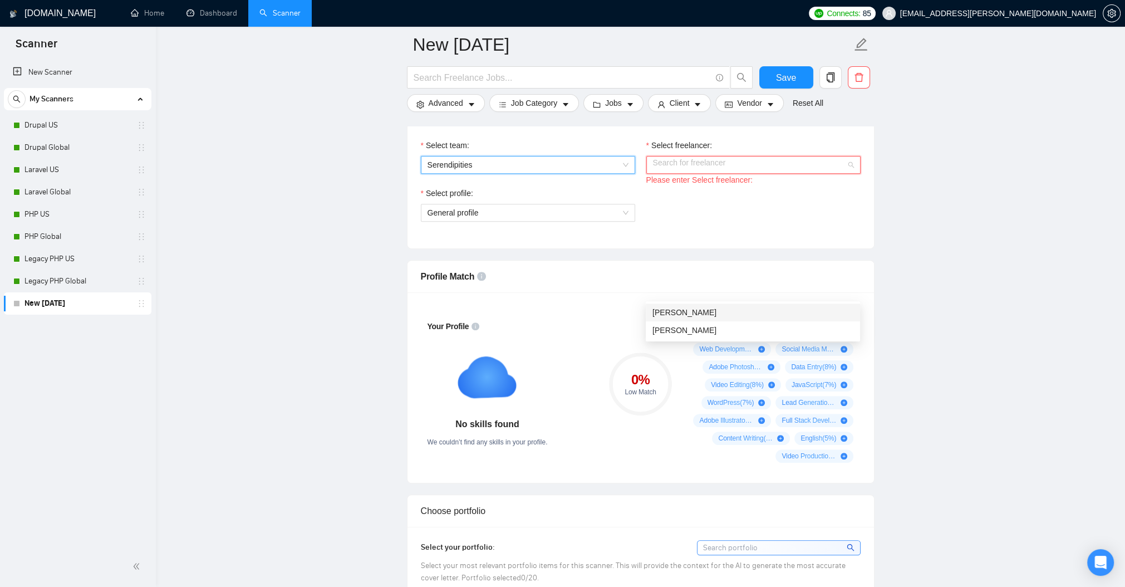
click at [854, 174] on div "Search for freelancer" at bounding box center [753, 165] width 214 height 18
click at [814, 336] on div "Grant Elmore" at bounding box center [752, 330] width 201 height 12
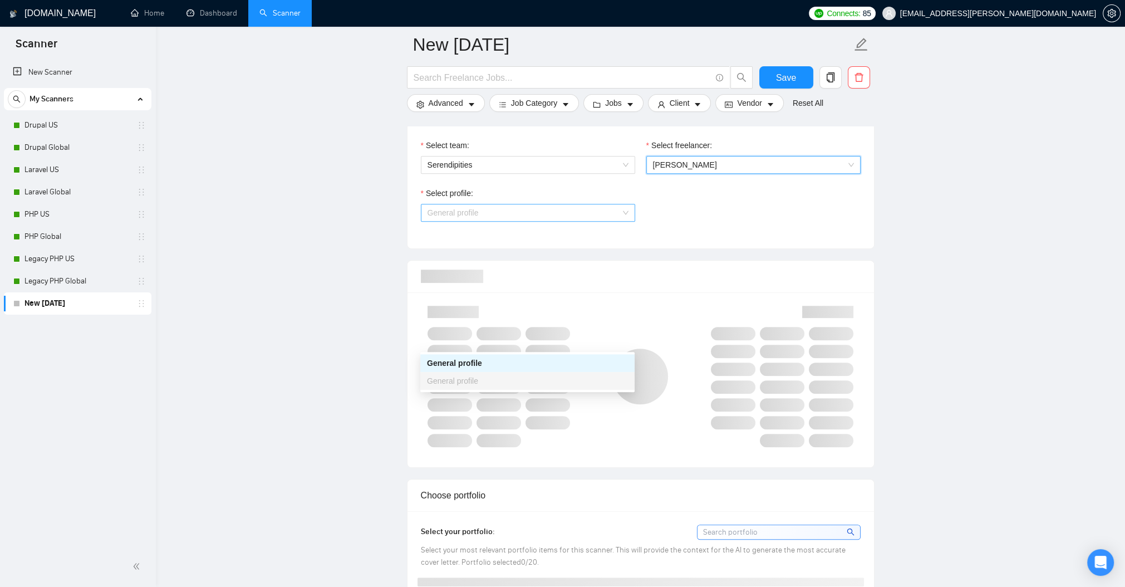
click at [626, 221] on span "General profile" at bounding box center [528, 212] width 201 height 17
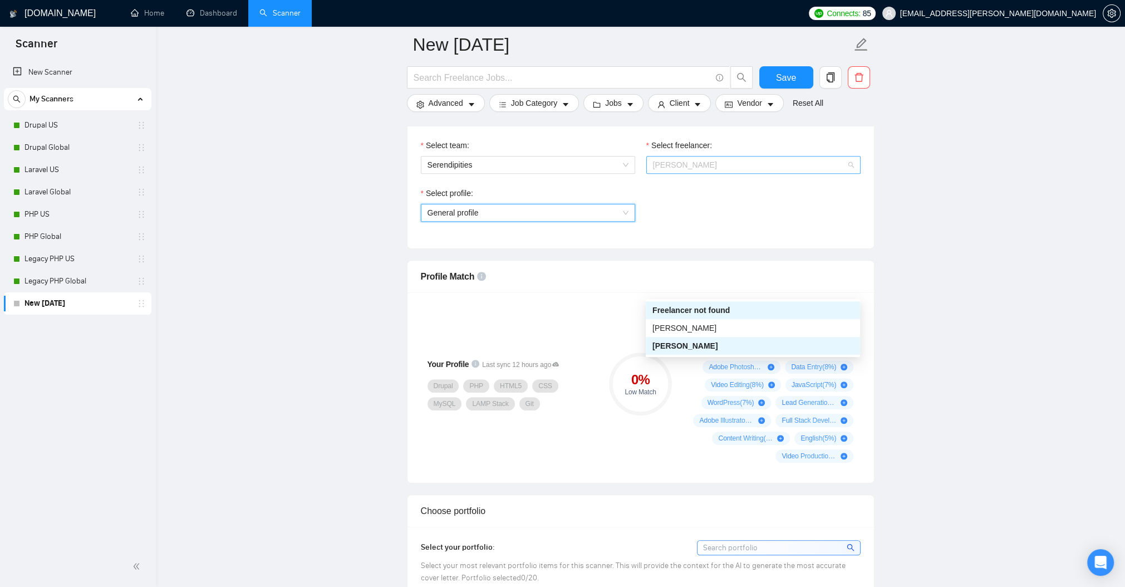
click at [853, 174] on div "Grant Elmore" at bounding box center [753, 165] width 214 height 18
click at [806, 330] on div "[PERSON_NAME]" at bounding box center [752, 328] width 201 height 12
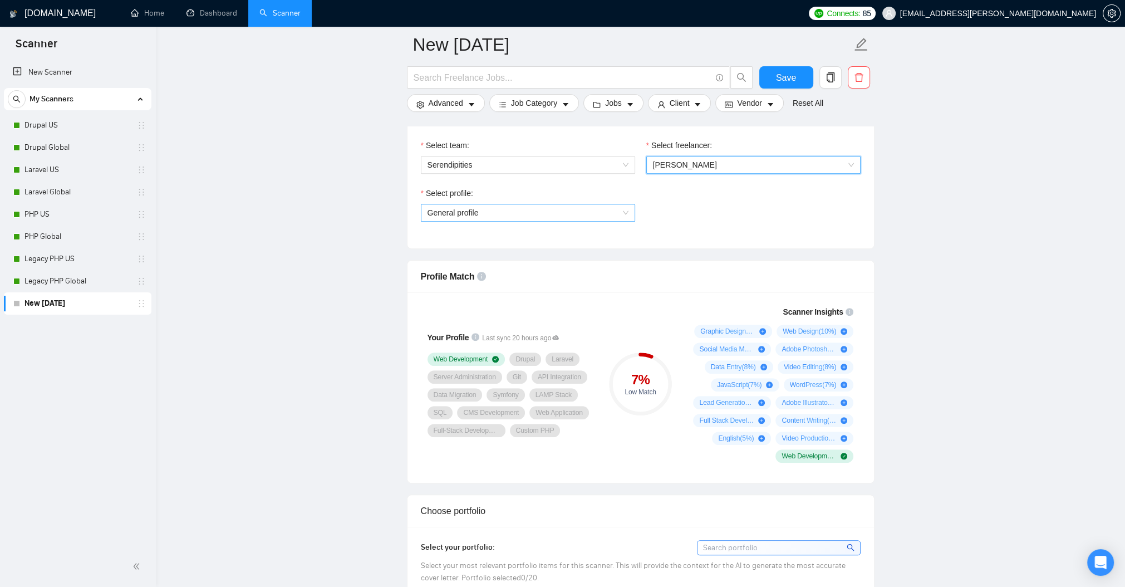
click at [618, 221] on span "General profile" at bounding box center [528, 212] width 201 height 17
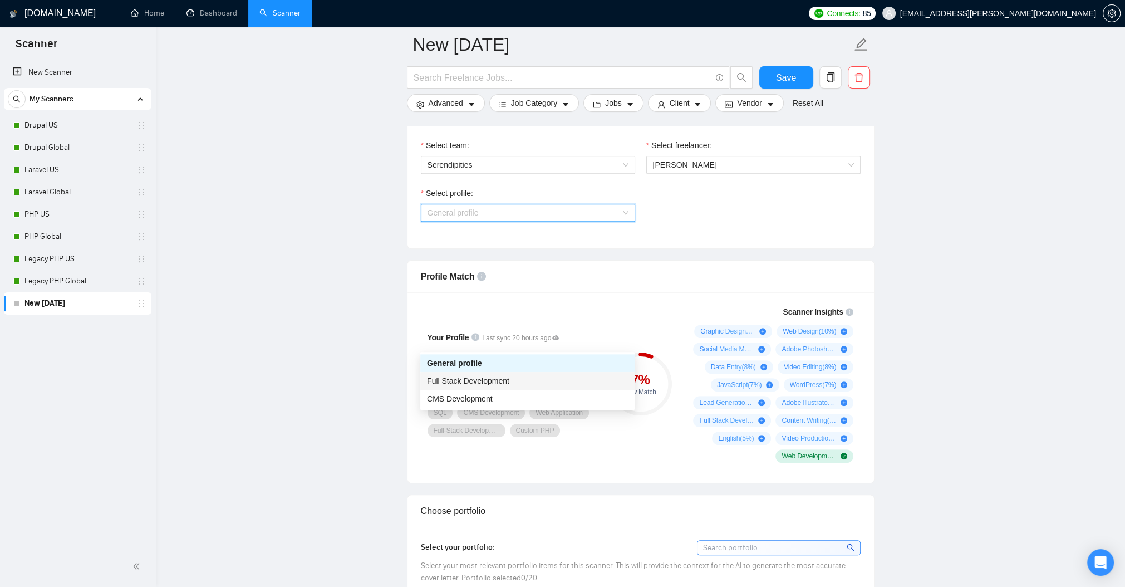
click at [547, 380] on div "Full Stack Development" at bounding box center [527, 381] width 201 height 12
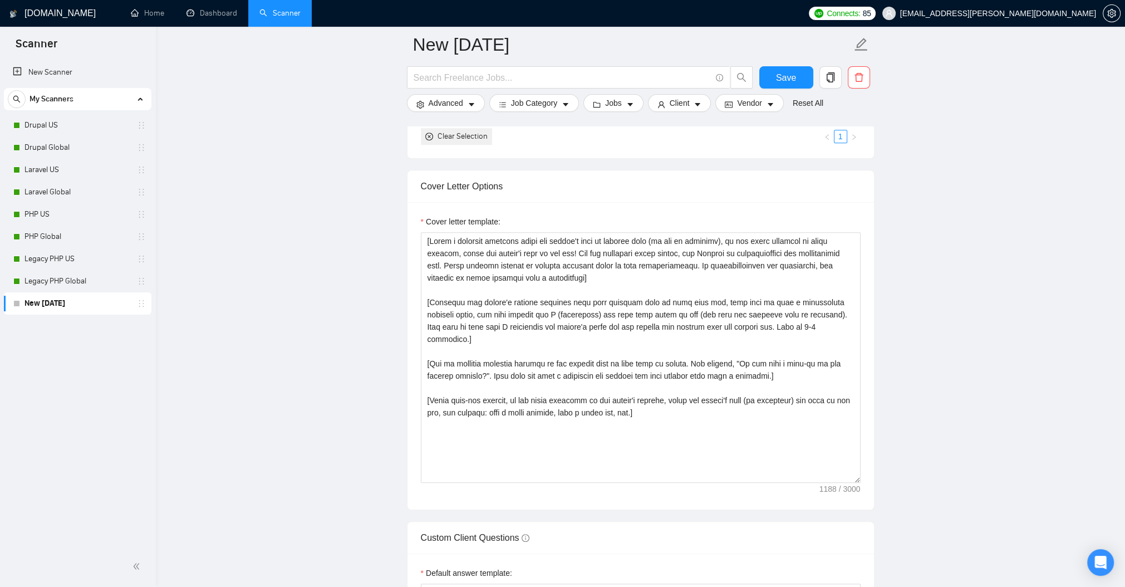
scroll to position [1269, 0]
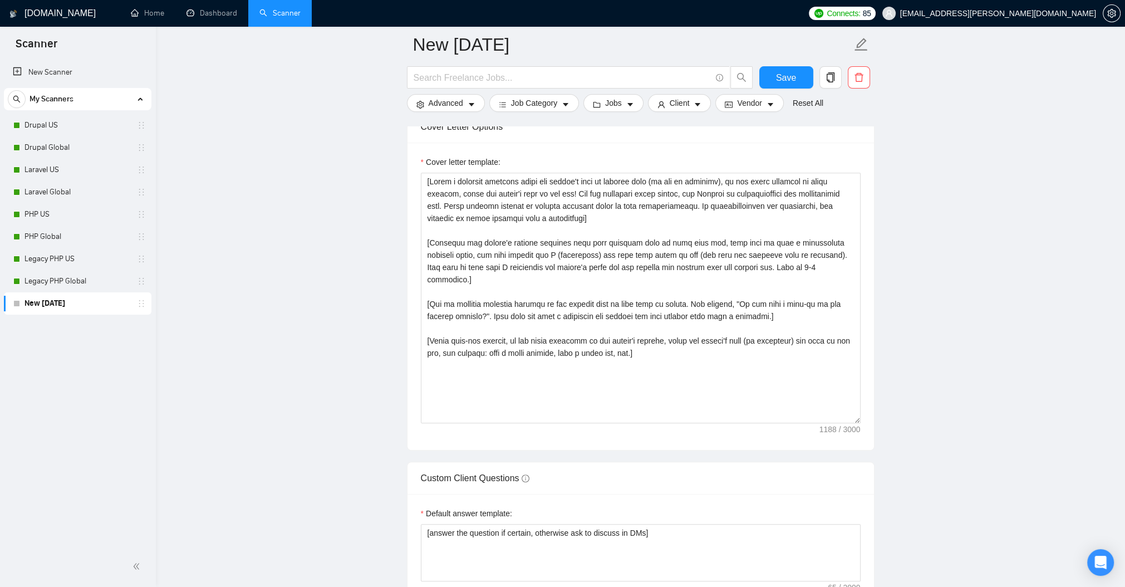
click at [453, 60] on div "[GEOGRAPHIC_DATA][PERSON_NAME]" at bounding box center [445, 27] width 49 height 66
click at [509, 32] on img at bounding box center [501, 13] width 47 height 37
click at [561, 32] on img at bounding box center [556, 13] width 47 height 37
click at [441, 32] on div at bounding box center [445, 13] width 47 height 37
click at [563, 22] on rect at bounding box center [557, 13] width 18 height 18
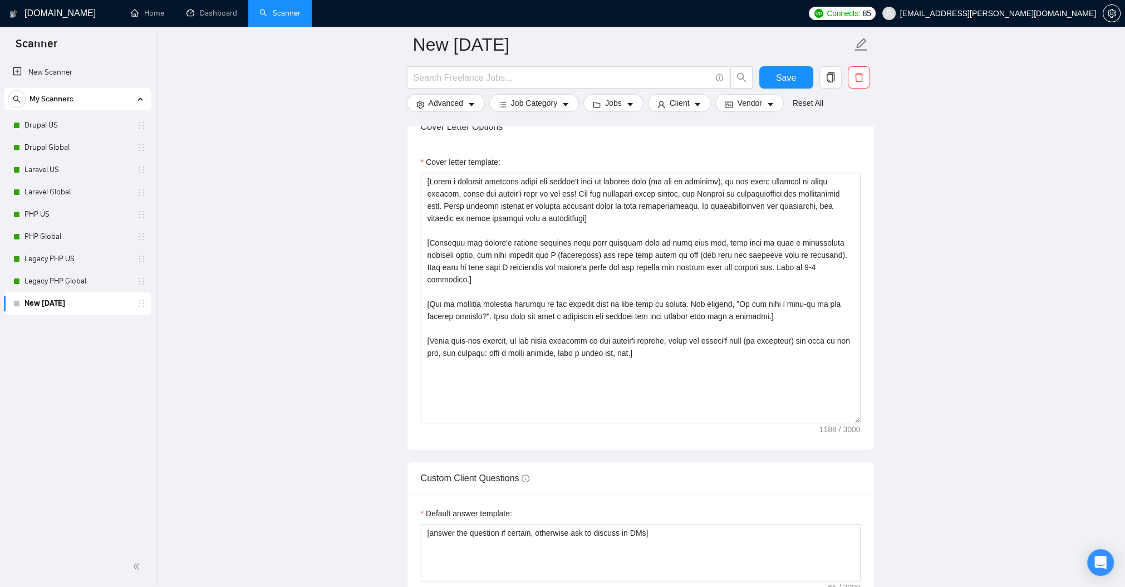
click at [447, 32] on img at bounding box center [445, 13] width 47 height 37
click at [553, 32] on img at bounding box center [556, 13] width 47 height 37
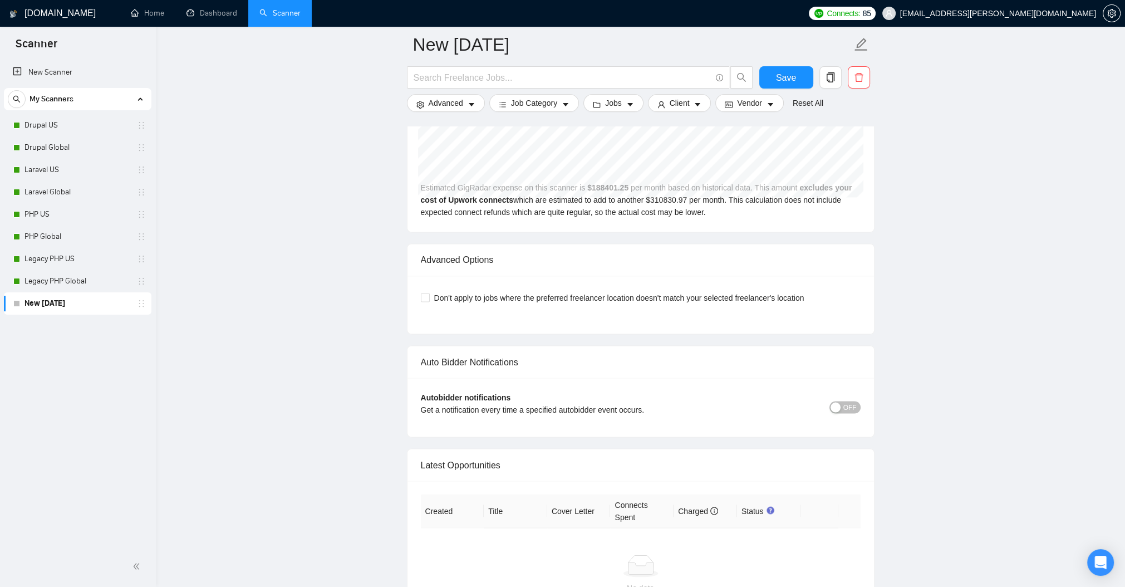
scroll to position [2472, 0]
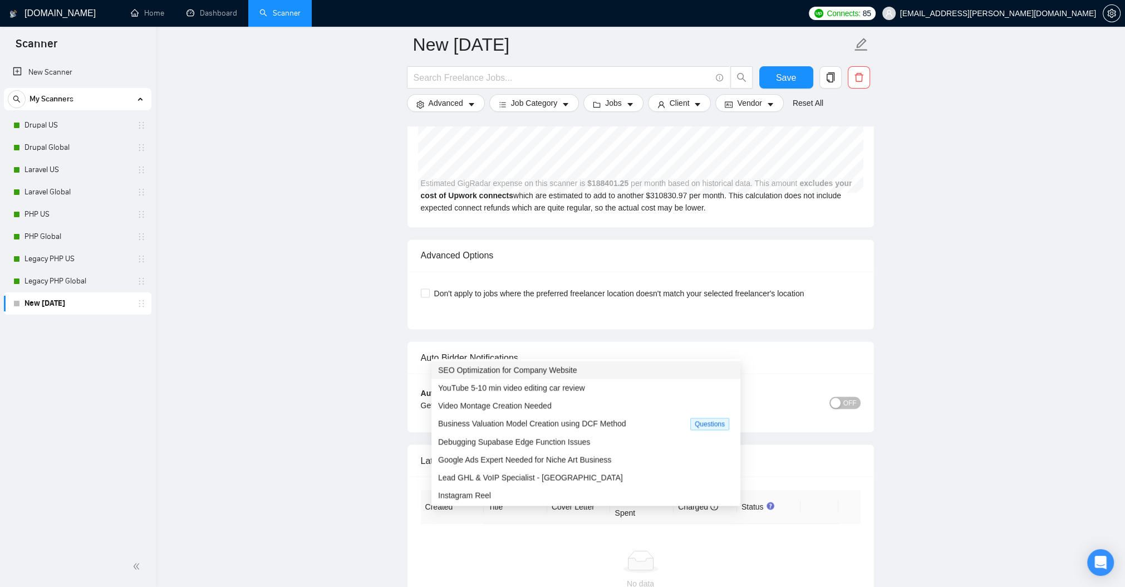
click at [550, 446] on span "Debugging Supabase Edge Function Issues" at bounding box center [514, 441] width 152 height 9
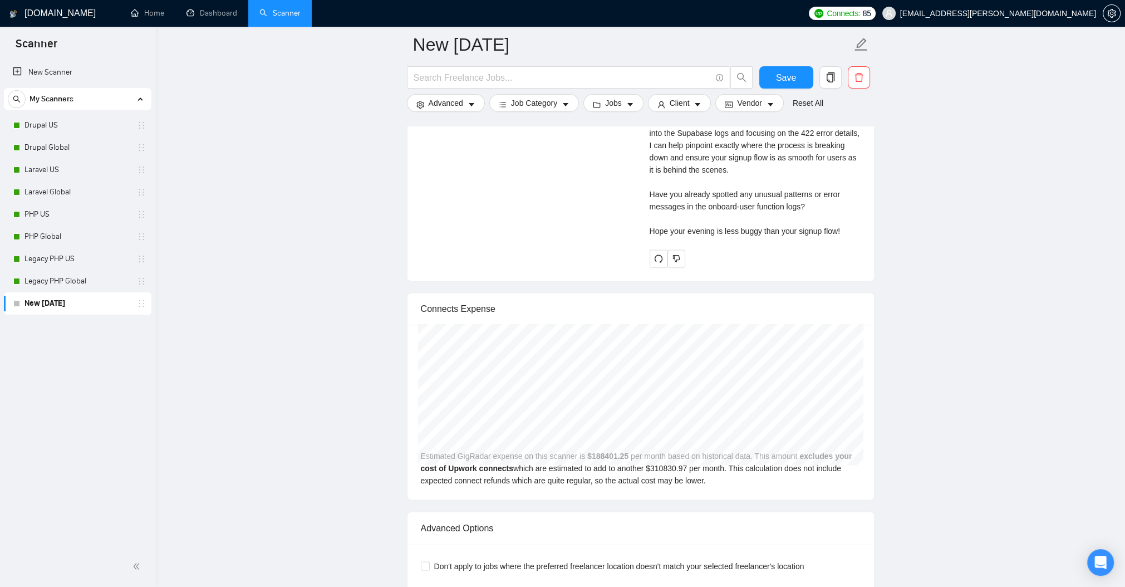
scroll to position [2405, 0]
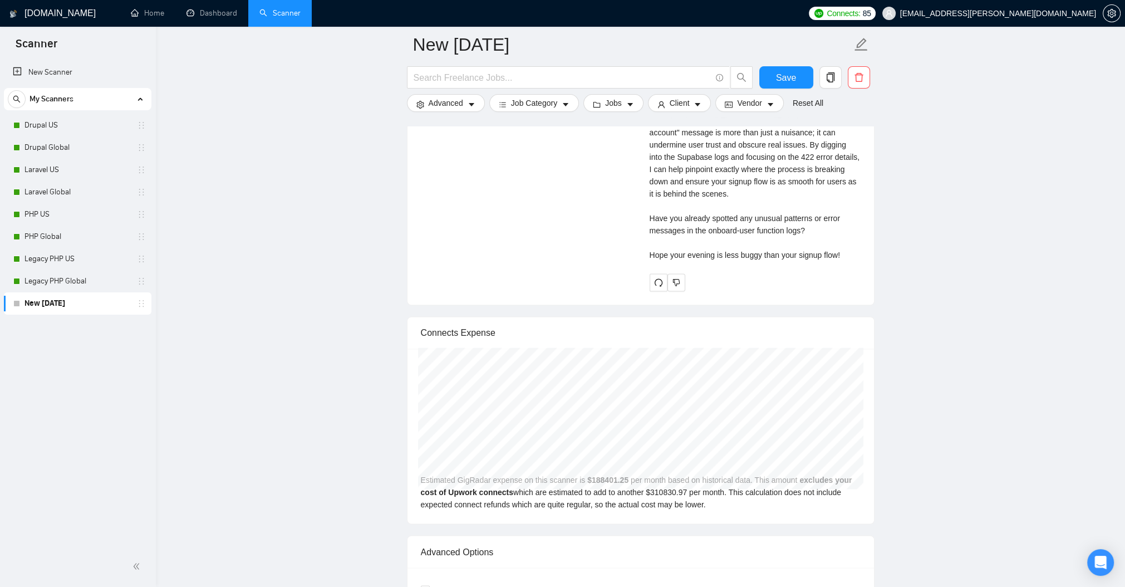
click at [521, 59] on link "Expand" at bounding box center [507, 54] width 26 height 9
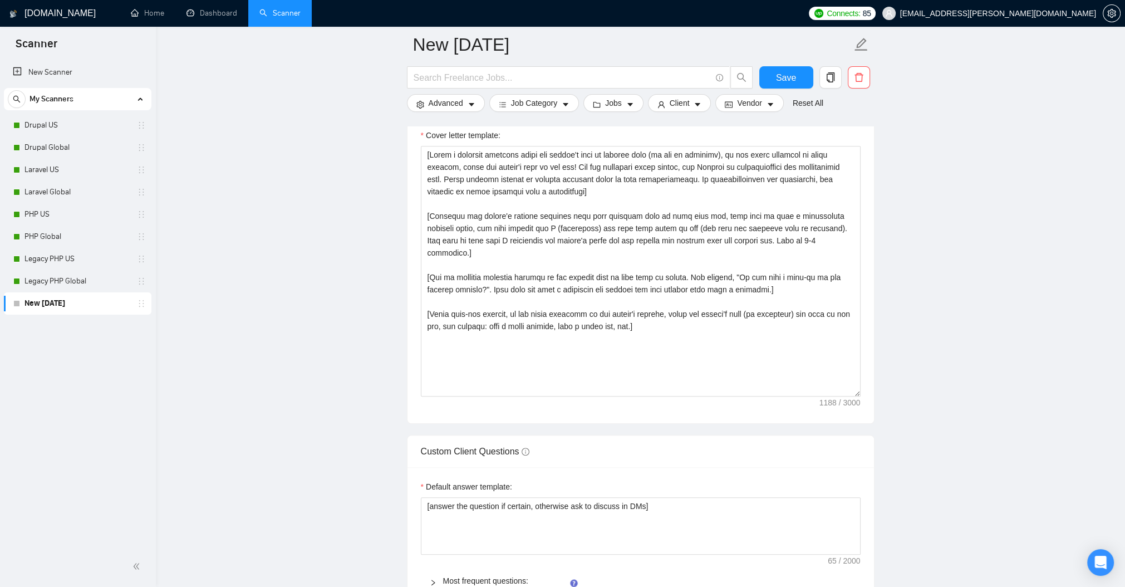
scroll to position [1232, 0]
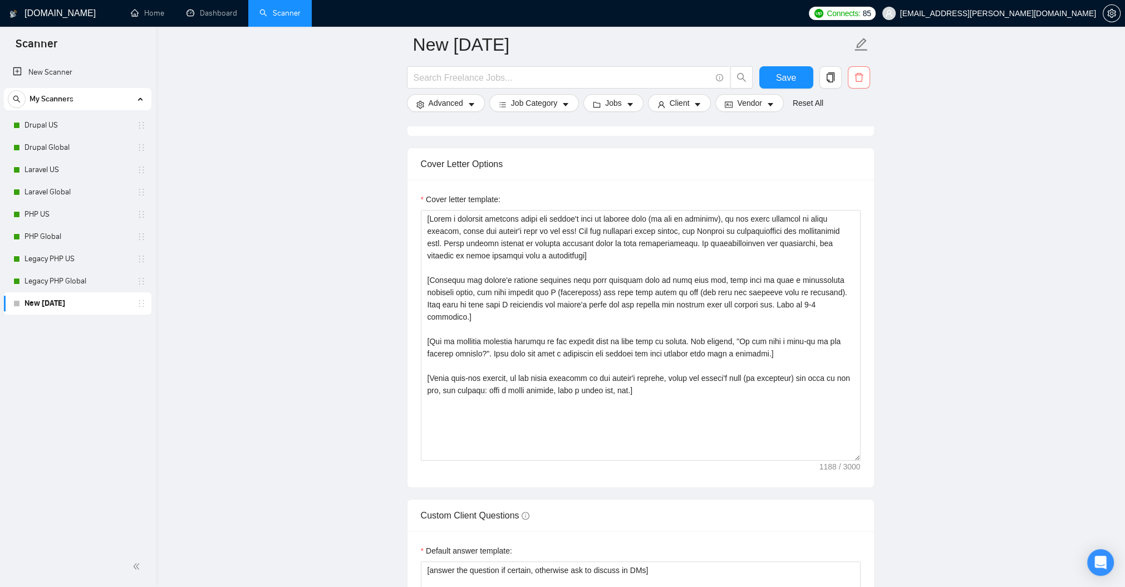
click at [863, 81] on icon "delete" at bounding box center [859, 77] width 10 height 10
click at [789, 138] on span "Yes" at bounding box center [782, 135] width 13 height 12
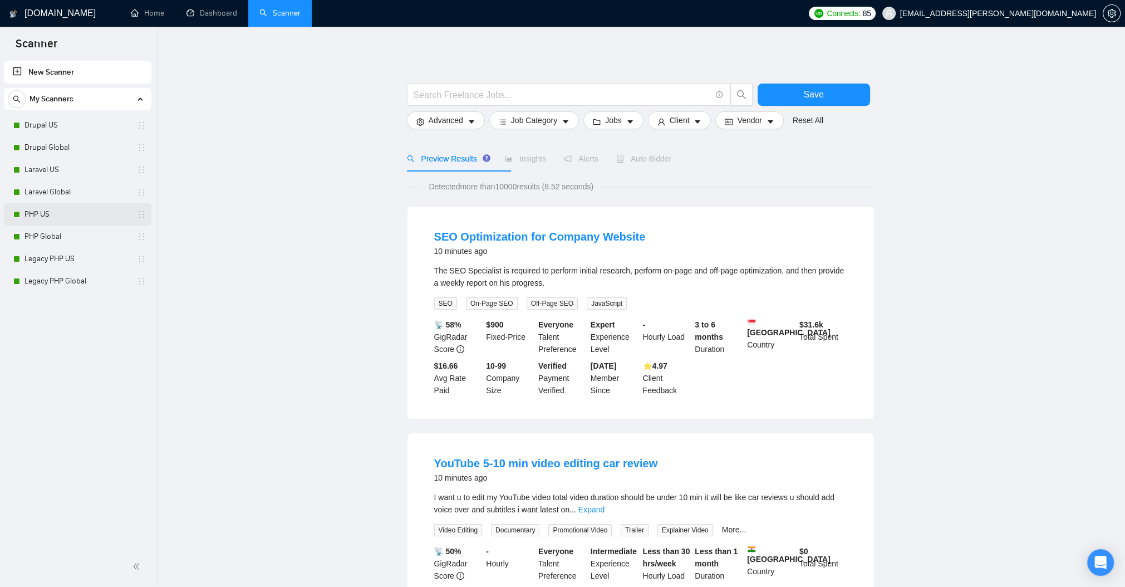
click at [45, 216] on link "PHP US" at bounding box center [77, 214] width 106 height 22
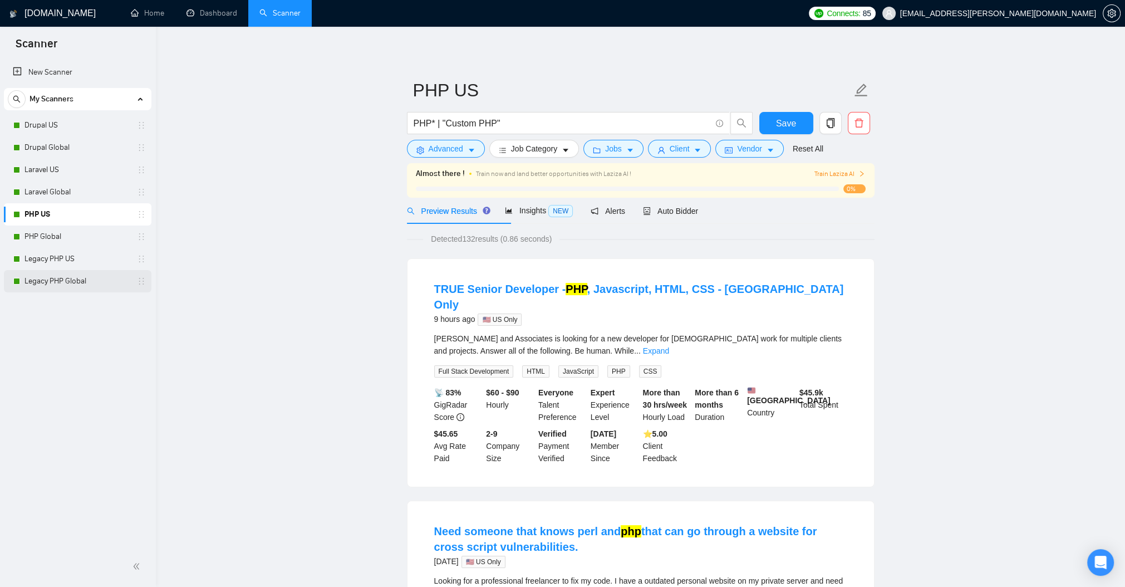
click at [51, 281] on link "Legacy PHP Global" at bounding box center [77, 281] width 106 height 22
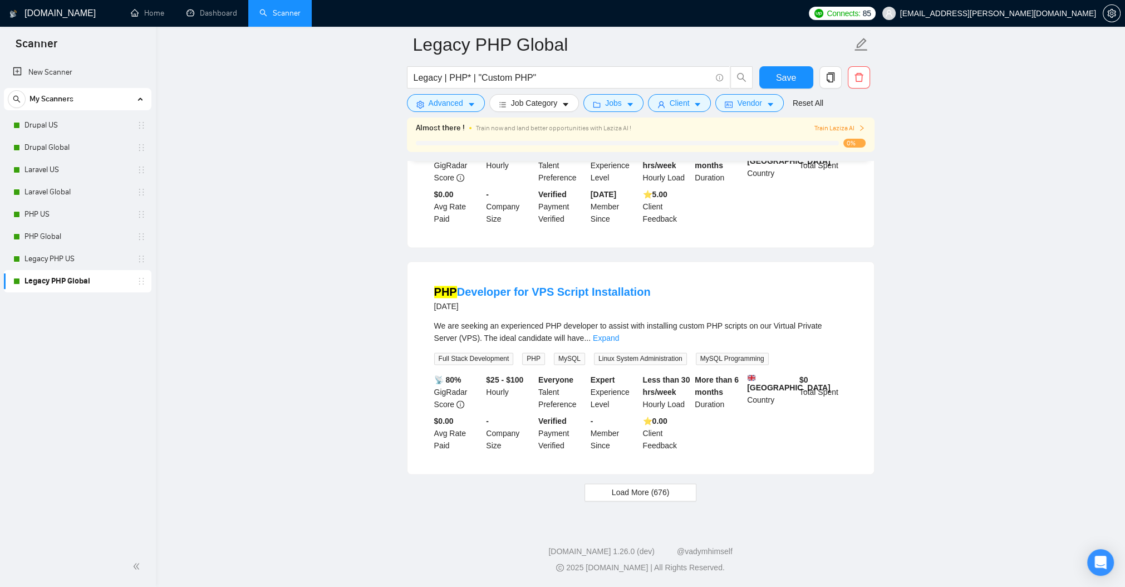
scroll to position [2205, 0]
click at [485, 103] on button "Advanced" at bounding box center [446, 103] width 78 height 18
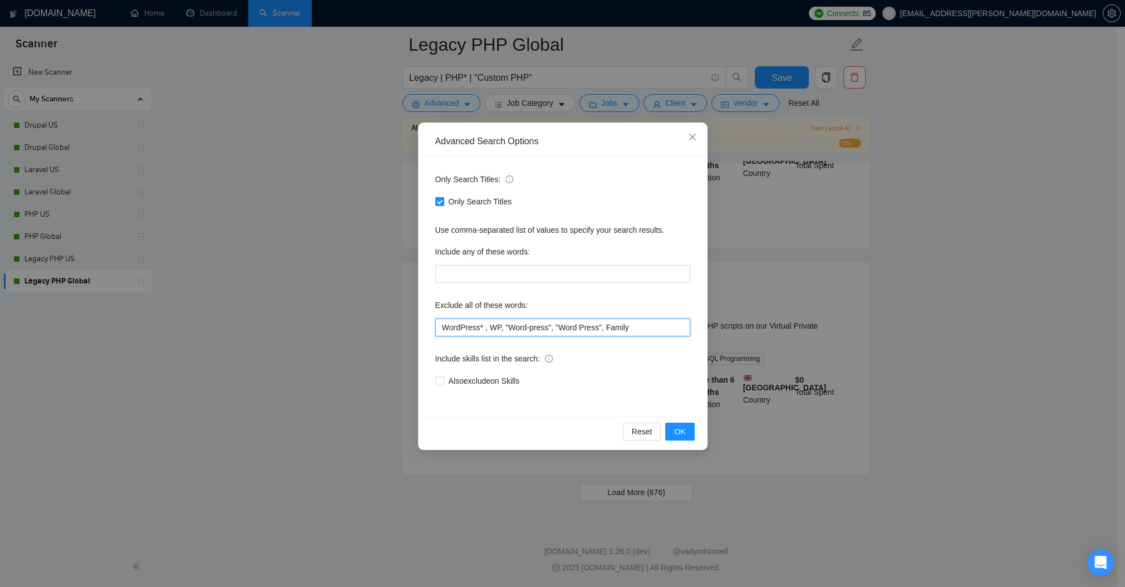
click at [615, 336] on input "WordPress* , WP, "Word-press", "Word Press", Family" at bounding box center [562, 327] width 255 height 18
type input "WordPress* , WP, "Word-press", "Word Press", Family, Logo"
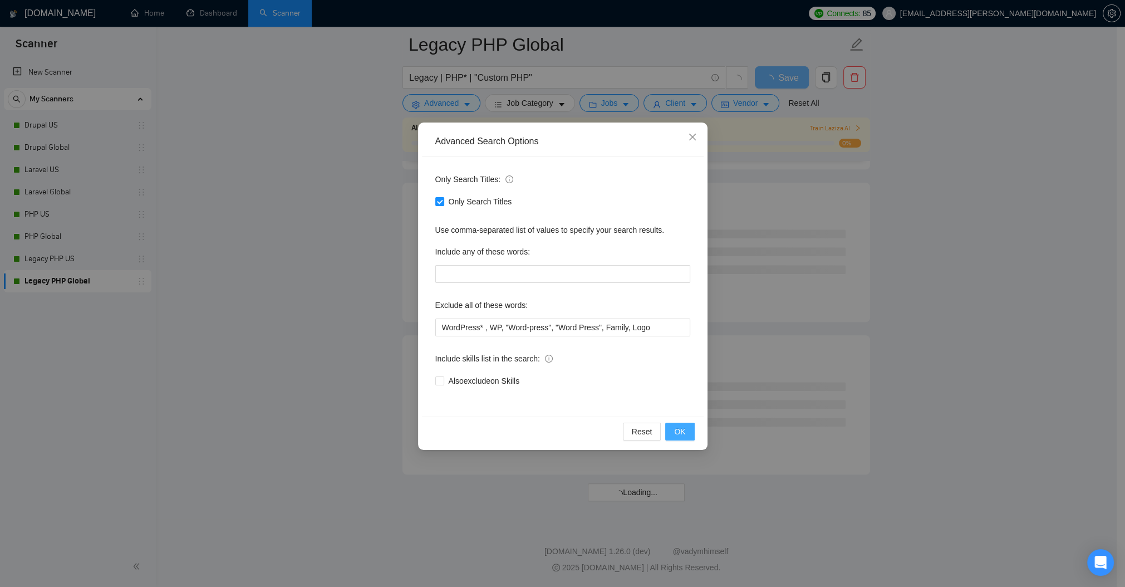
scroll to position [0, 0]
click at [674, 438] on span "OK" at bounding box center [679, 431] width 11 height 12
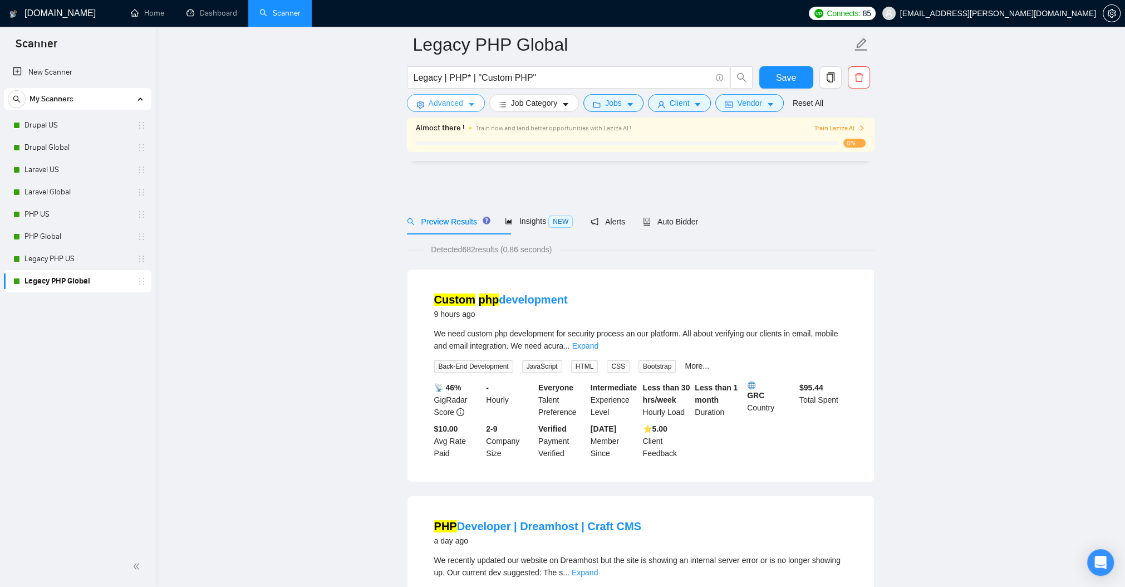
scroll to position [67, 0]
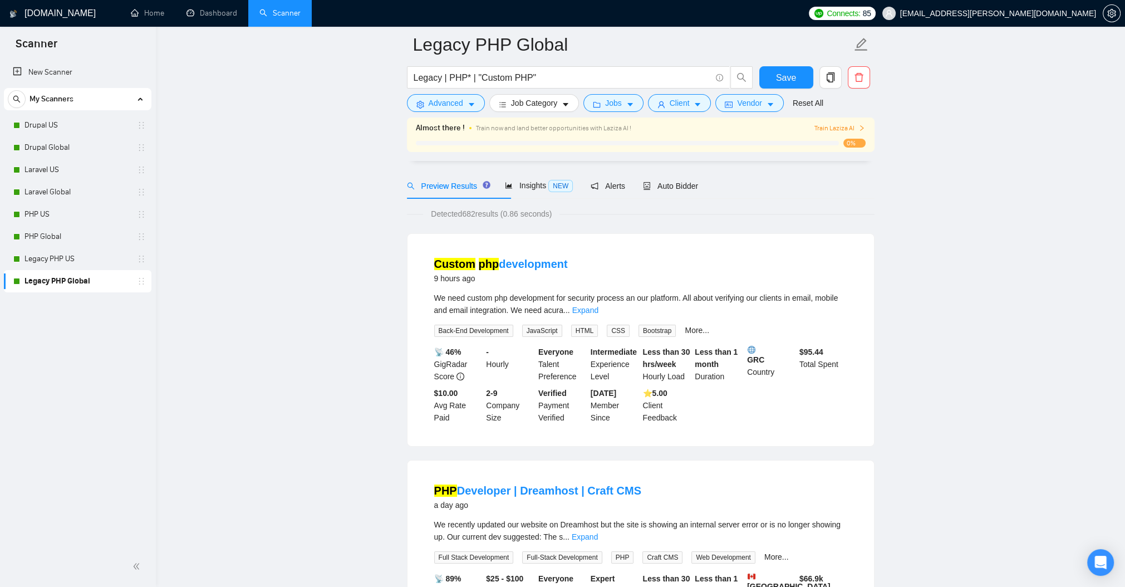
click at [756, 364] on b "GRC" at bounding box center [771, 355] width 48 height 18
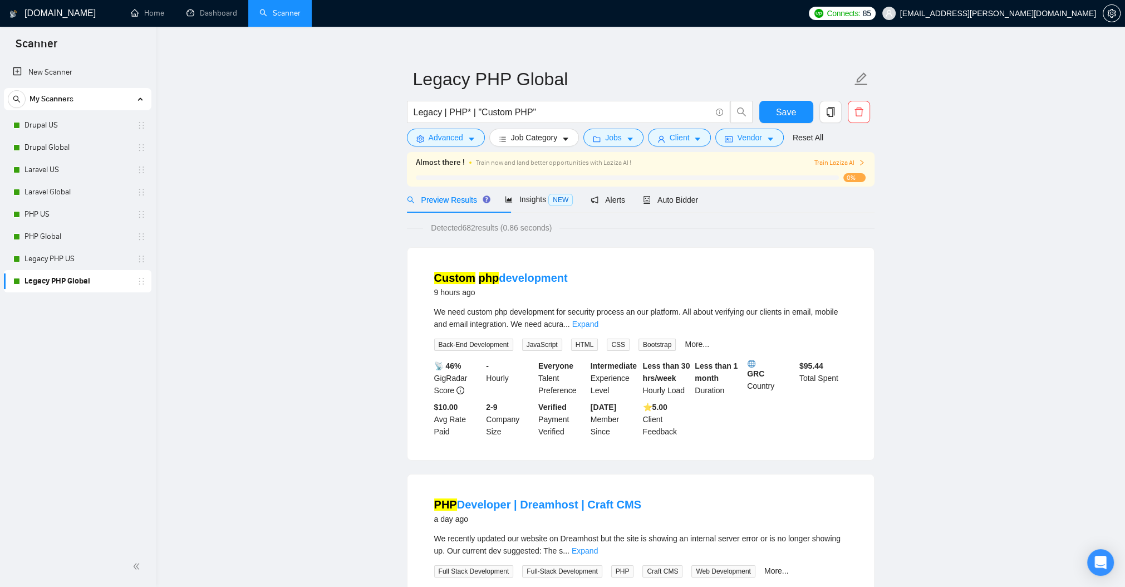
scroll to position [0, 0]
